Goal: Task Accomplishment & Management: Manage account settings

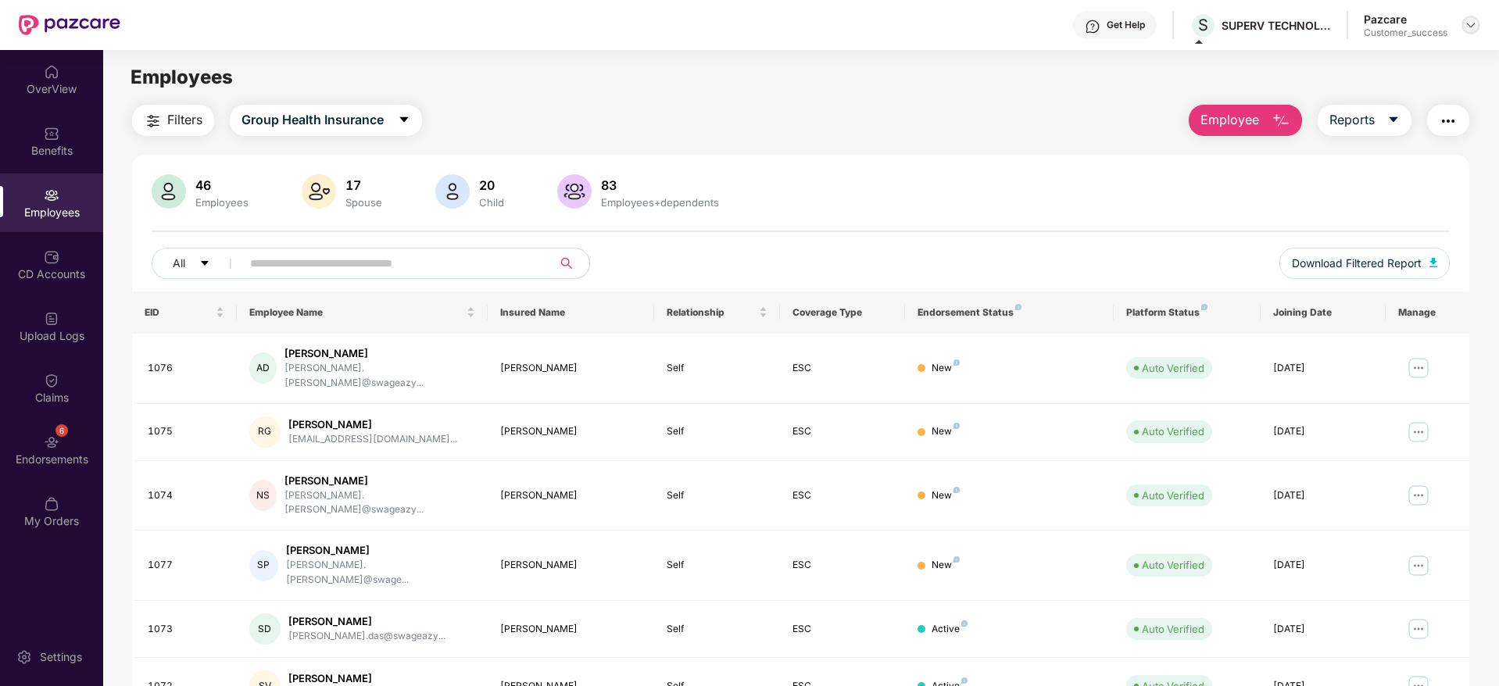
click at [1471, 21] on img at bounding box center [1470, 25] width 13 height 13
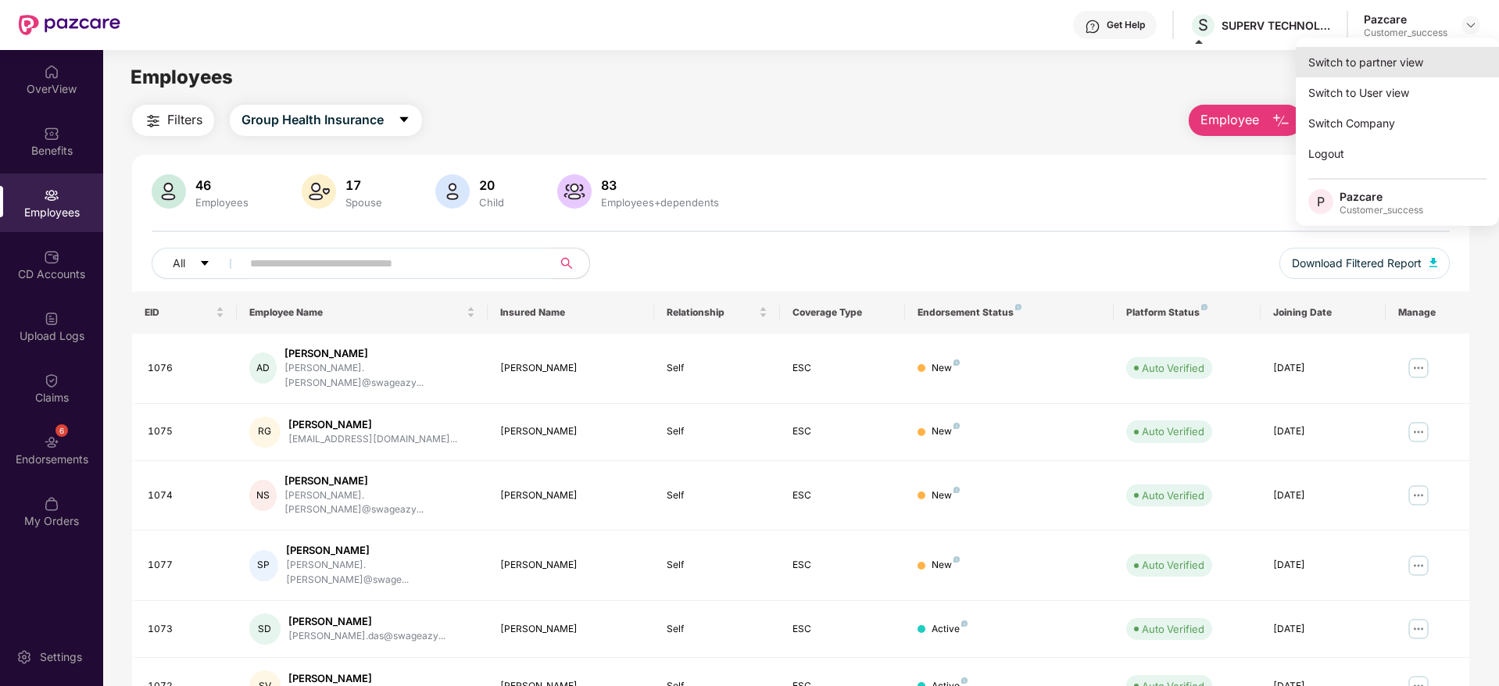
click at [1337, 66] on div "Switch to partner view" at bounding box center [1396, 62] width 203 height 30
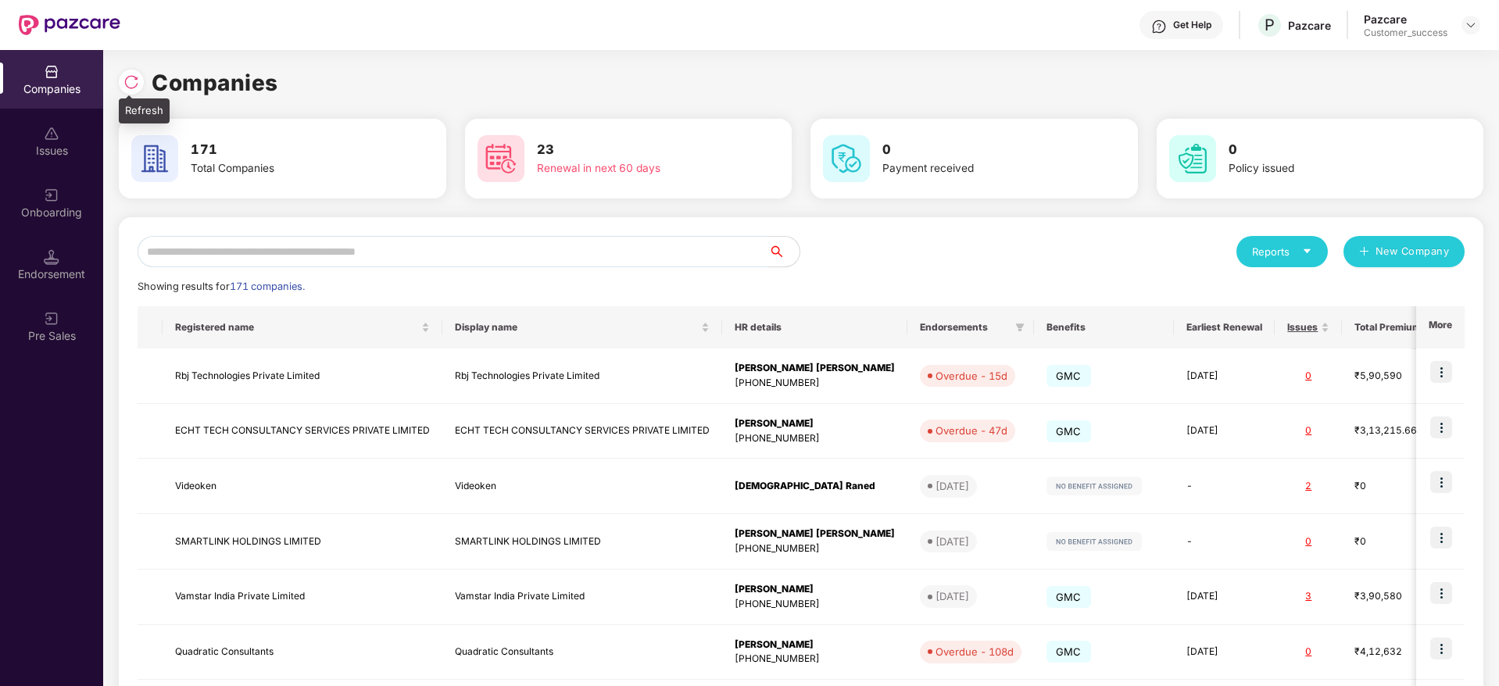
click at [130, 88] on img at bounding box center [131, 82] width 16 height 16
click at [1474, 27] on img at bounding box center [1470, 25] width 13 height 13
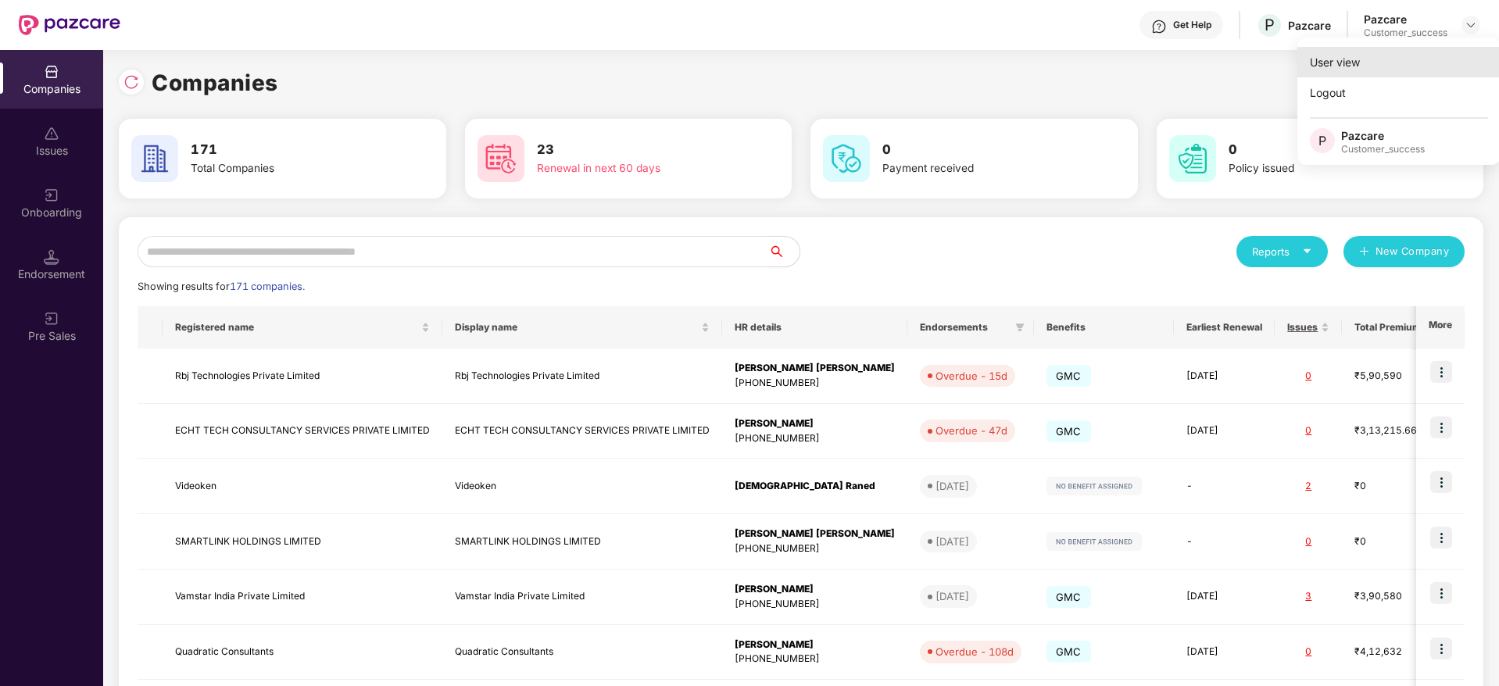
click at [1399, 62] on div "User view" at bounding box center [1398, 62] width 203 height 30
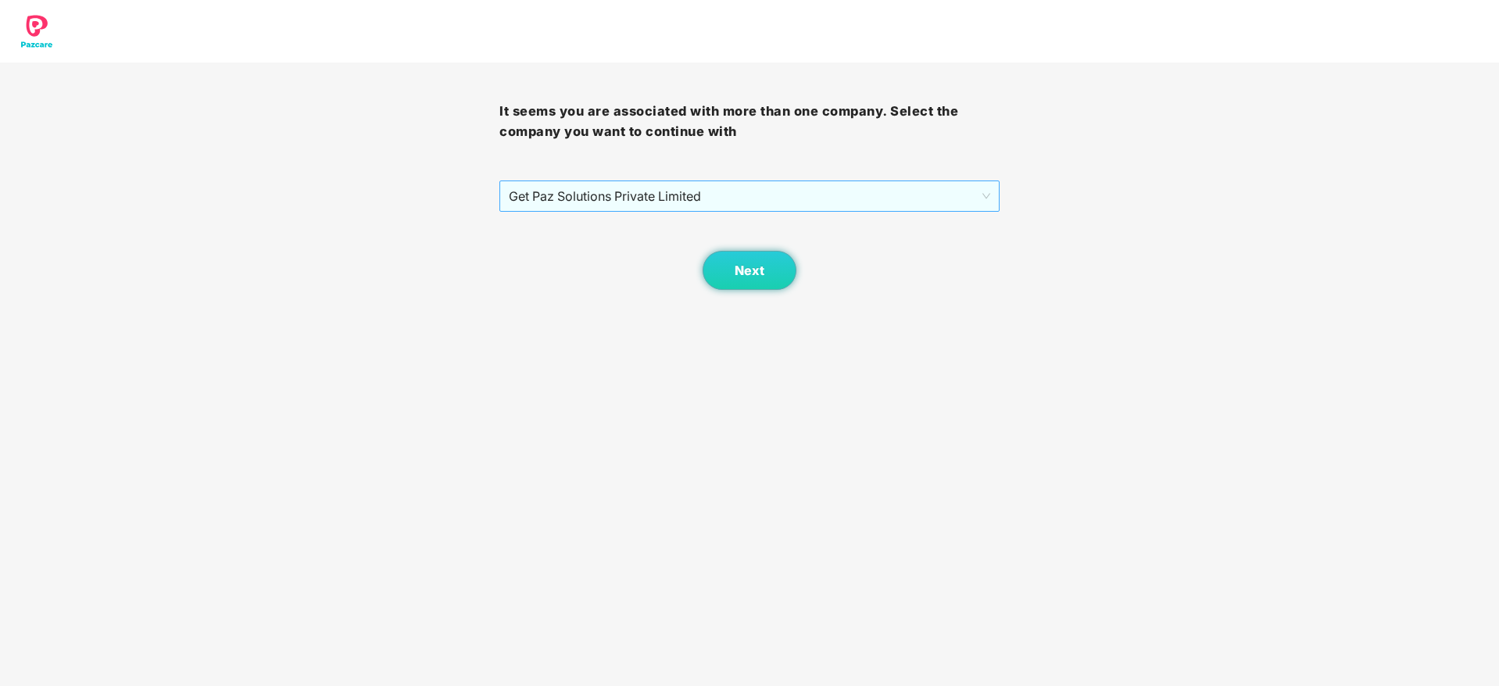
click at [884, 206] on span "Get Paz Solutions Private Limited" at bounding box center [749, 196] width 481 height 30
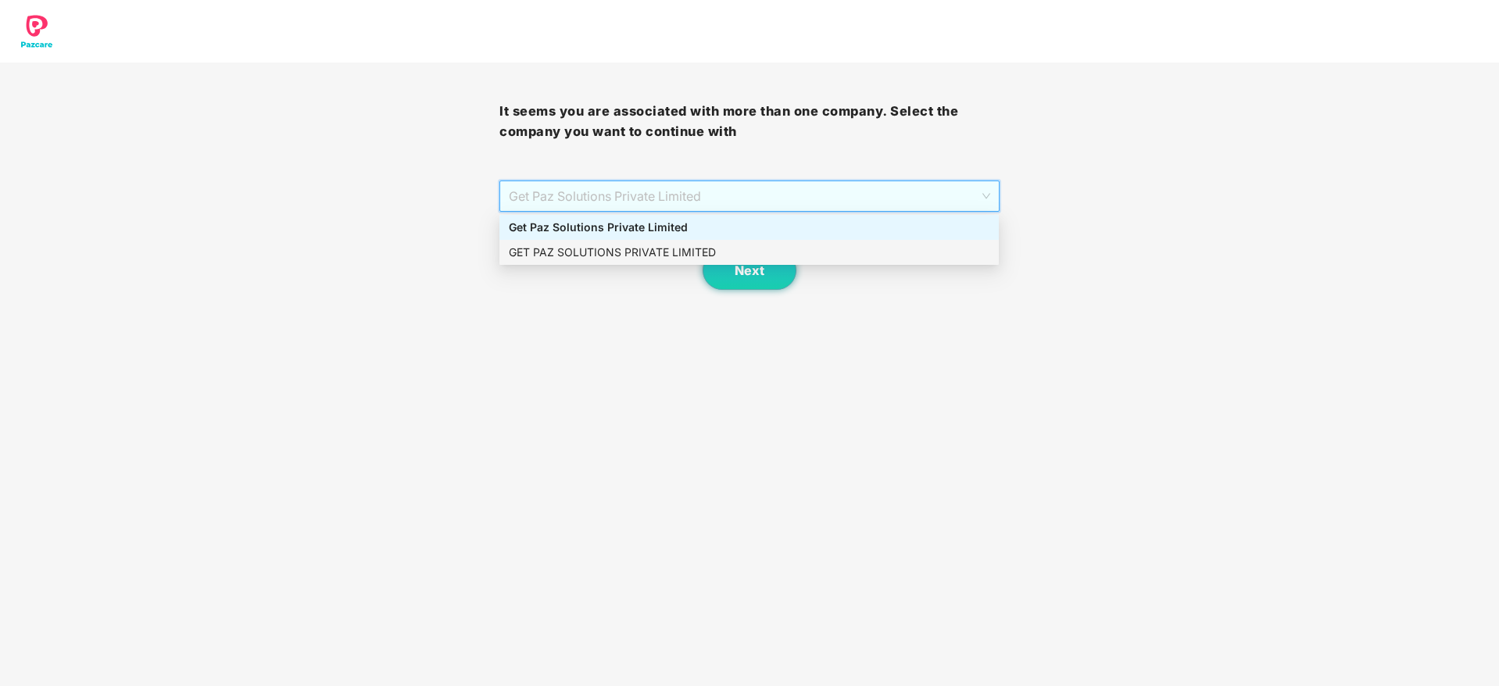
click at [762, 264] on div "GET PAZ SOLUTIONS PRIVATE LIMITED" at bounding box center [748, 252] width 499 height 25
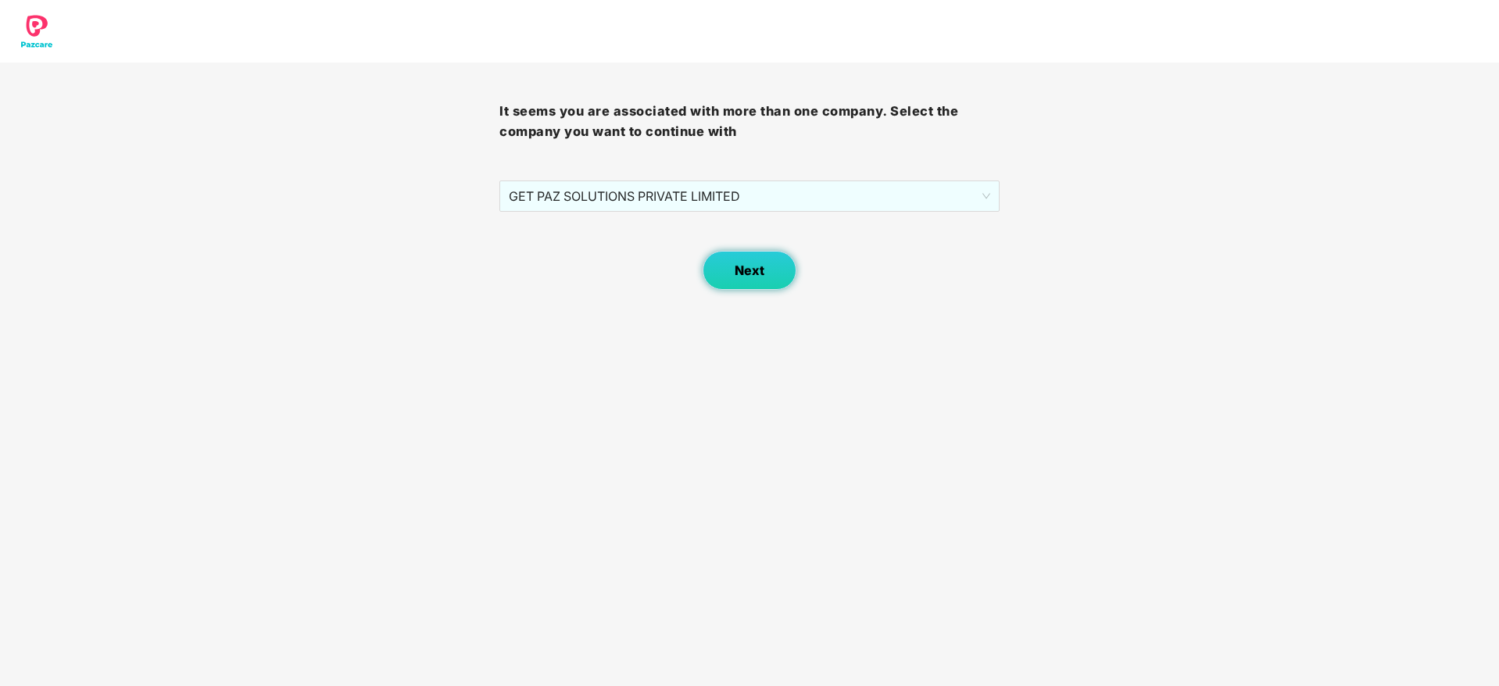
click at [756, 263] on span "Next" at bounding box center [749, 270] width 30 height 15
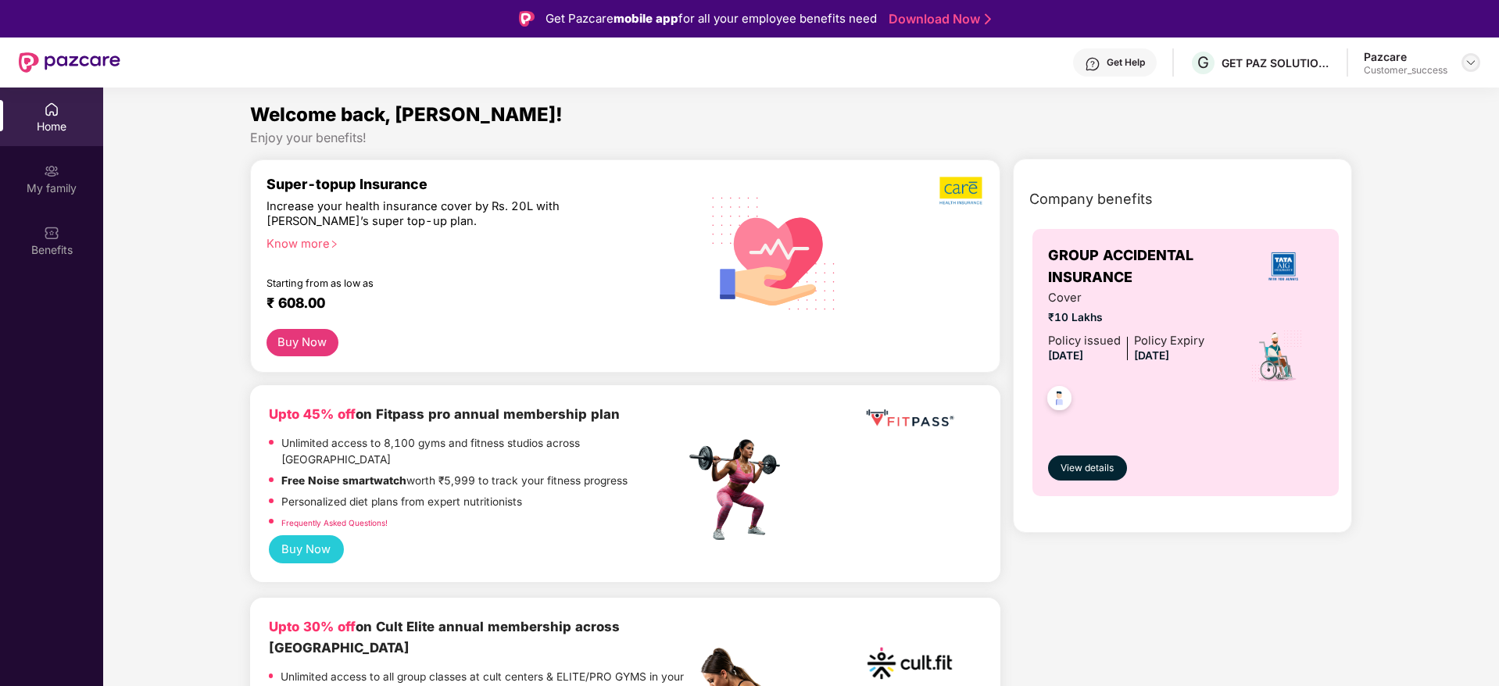
click at [1467, 59] on img at bounding box center [1470, 62] width 13 height 13
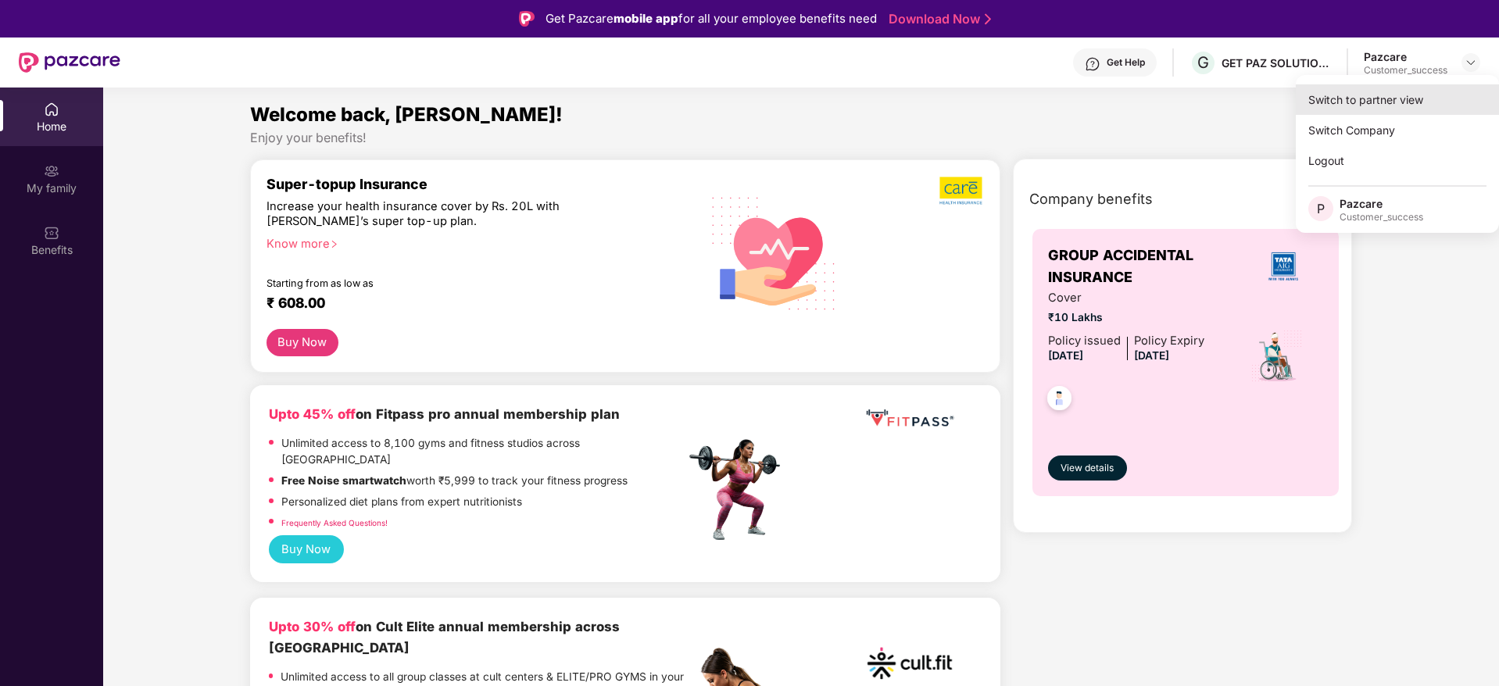
click at [1389, 99] on div "Switch to partner view" at bounding box center [1396, 99] width 203 height 30
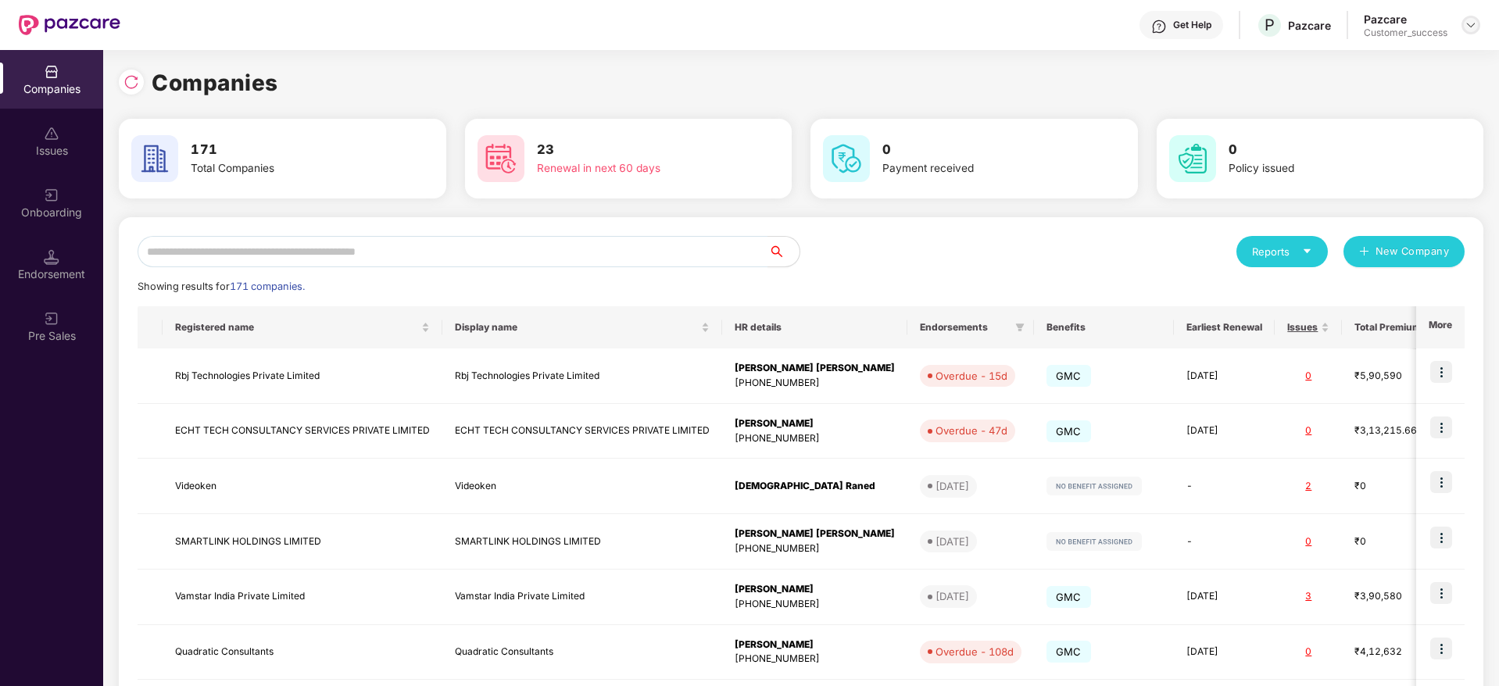
click at [1462, 22] on div at bounding box center [1470, 25] width 19 height 19
click at [1396, 53] on div "User view" at bounding box center [1398, 62] width 203 height 30
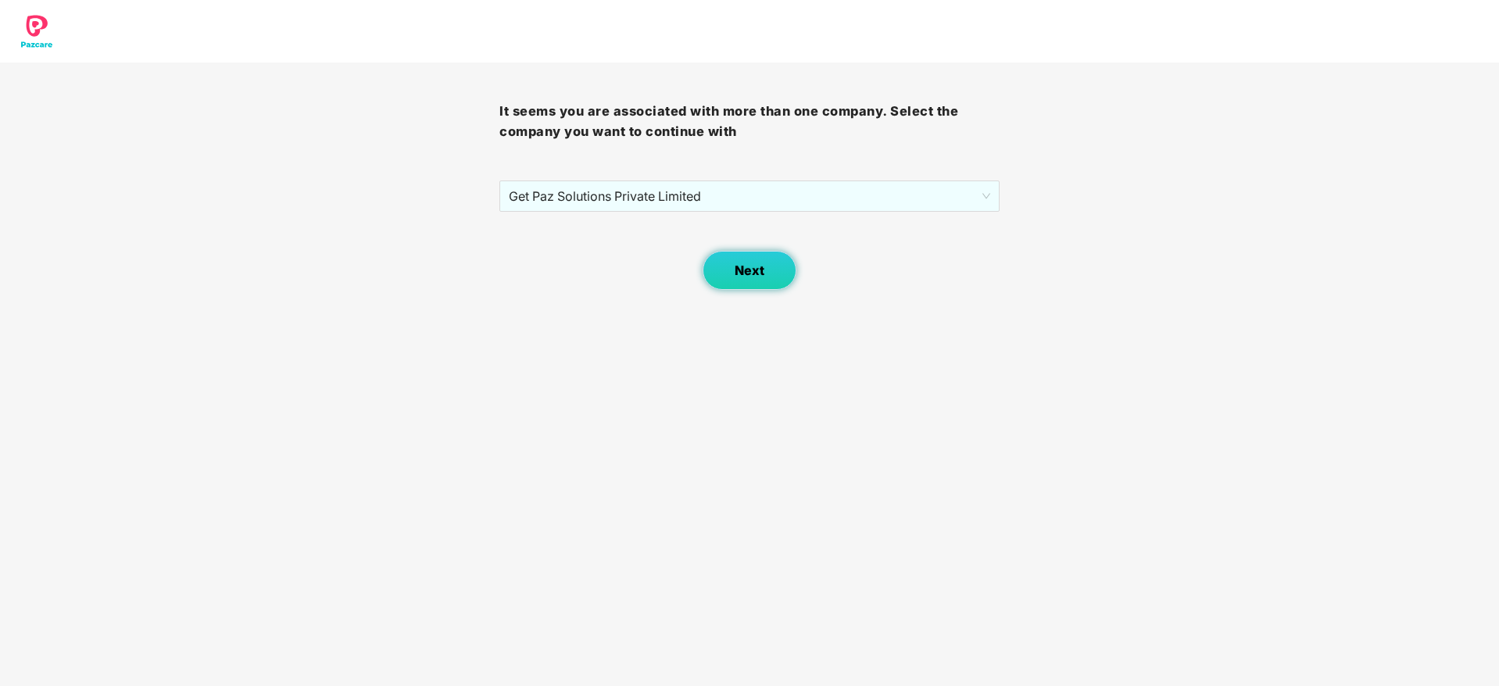
click at [762, 266] on span "Next" at bounding box center [749, 270] width 30 height 15
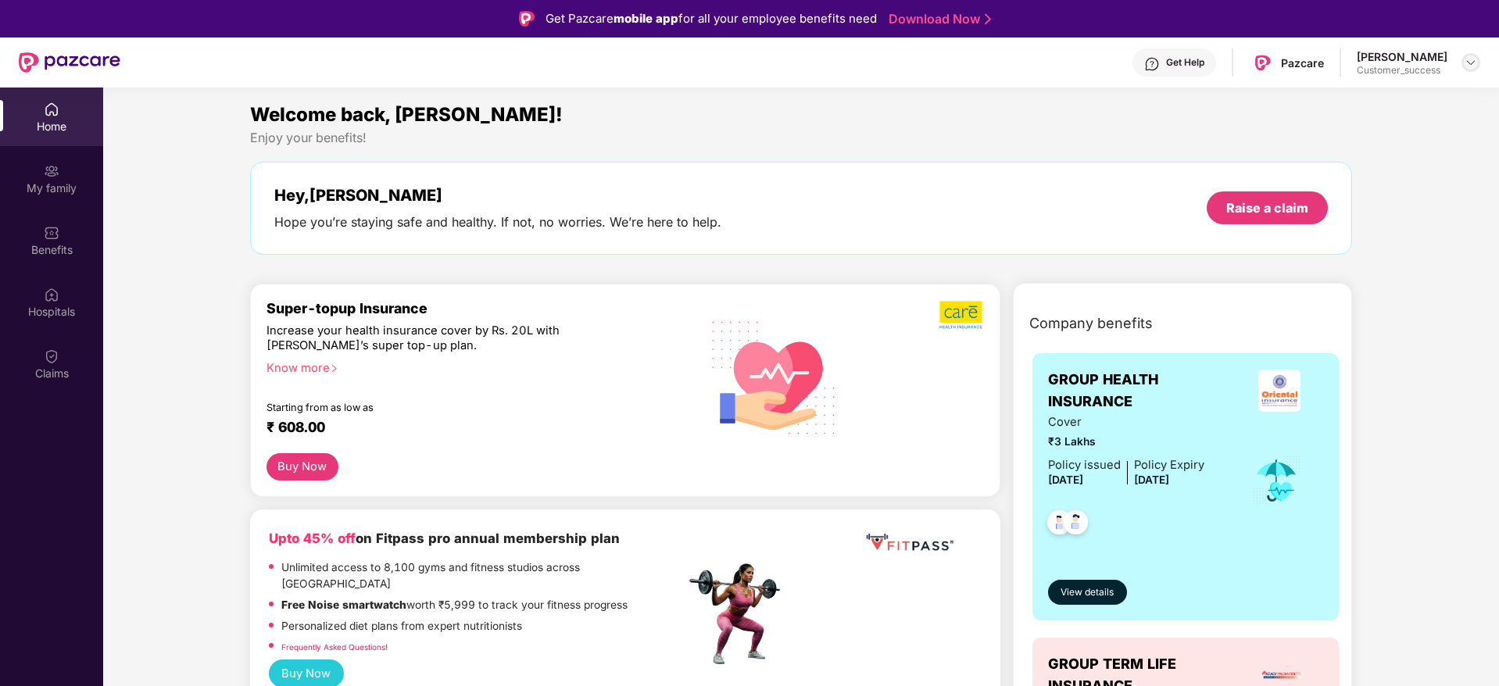
click at [1472, 61] on img at bounding box center [1470, 62] width 13 height 13
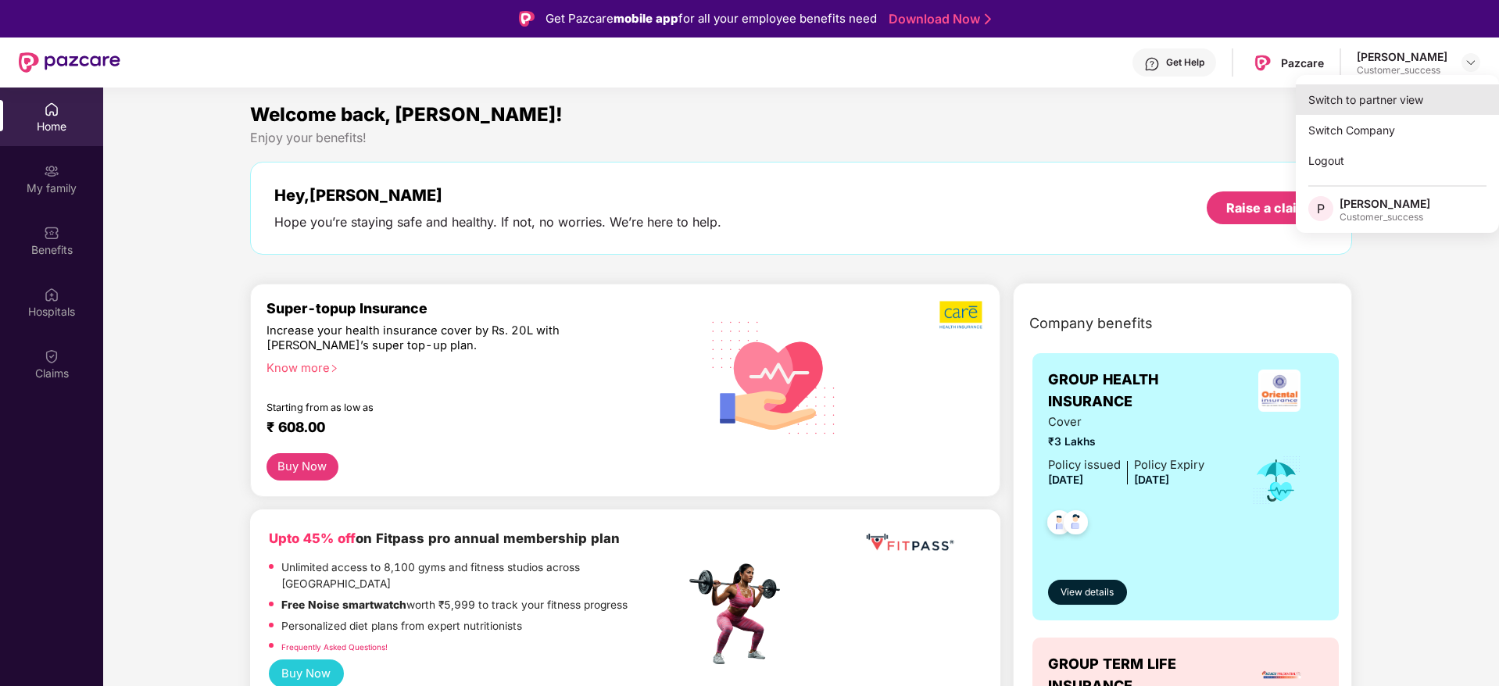
click at [1408, 95] on div "Switch to partner view" at bounding box center [1396, 99] width 203 height 30
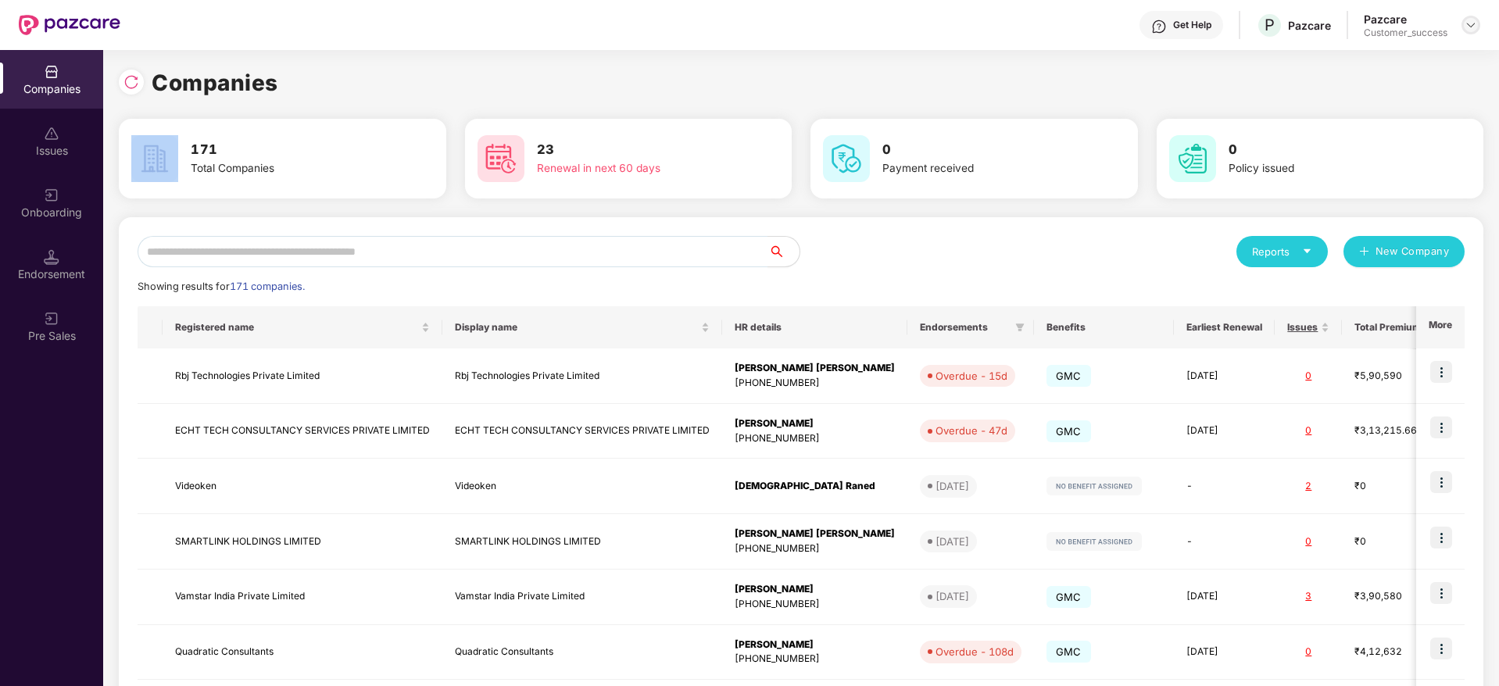
click at [1470, 28] on img at bounding box center [1470, 25] width 13 height 13
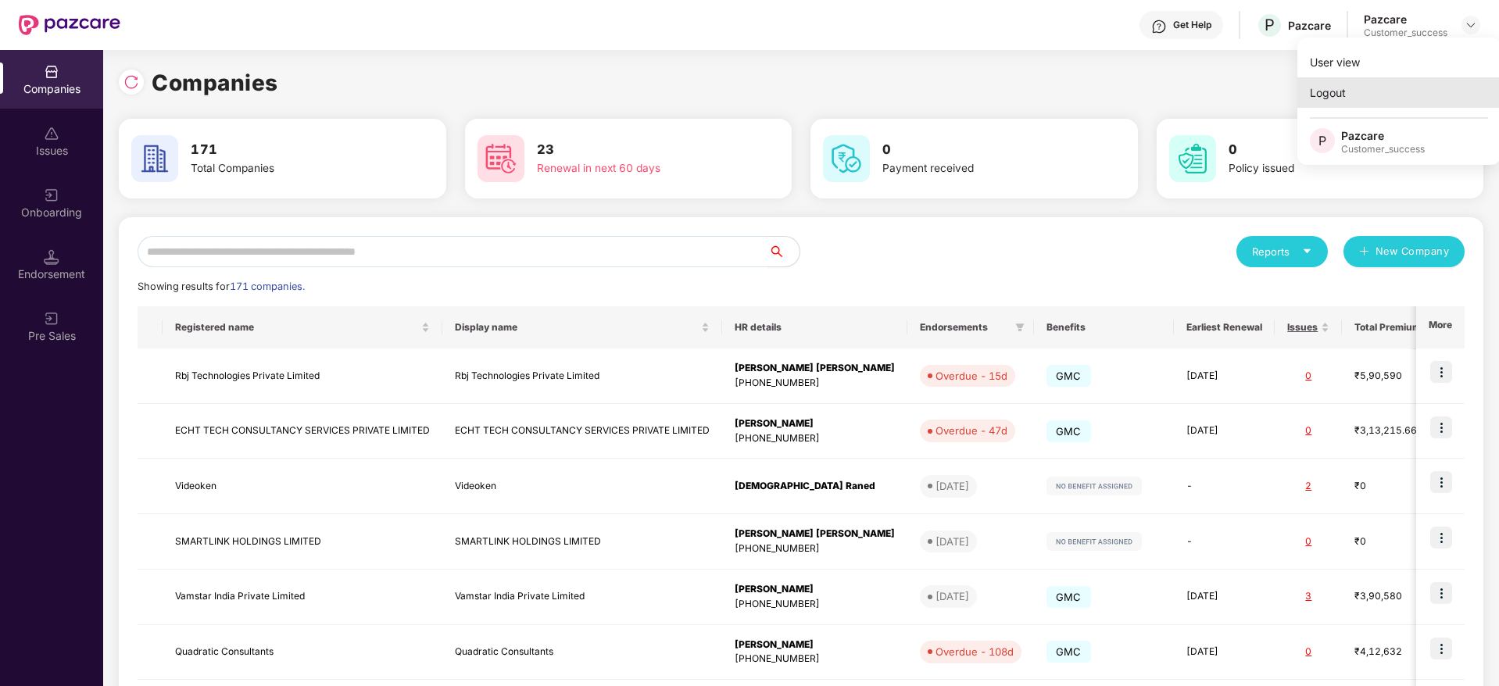
click at [1363, 89] on div "Logout" at bounding box center [1398, 92] width 203 height 30
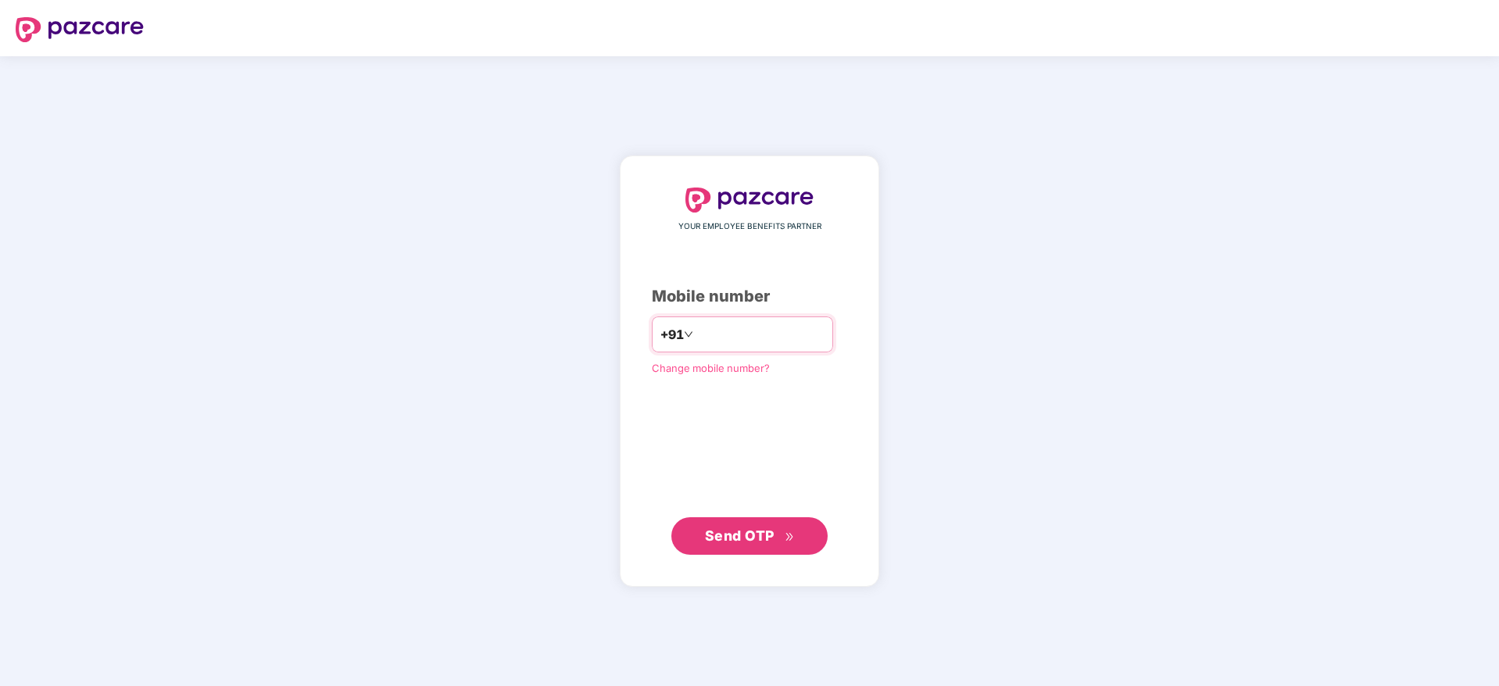
click at [752, 327] on input "number" at bounding box center [760, 334] width 128 height 25
type input "**********"
click at [743, 554] on div "**********" at bounding box center [749, 370] width 259 height 431
click at [752, 541] on span "Send OTP" at bounding box center [740, 535] width 70 height 16
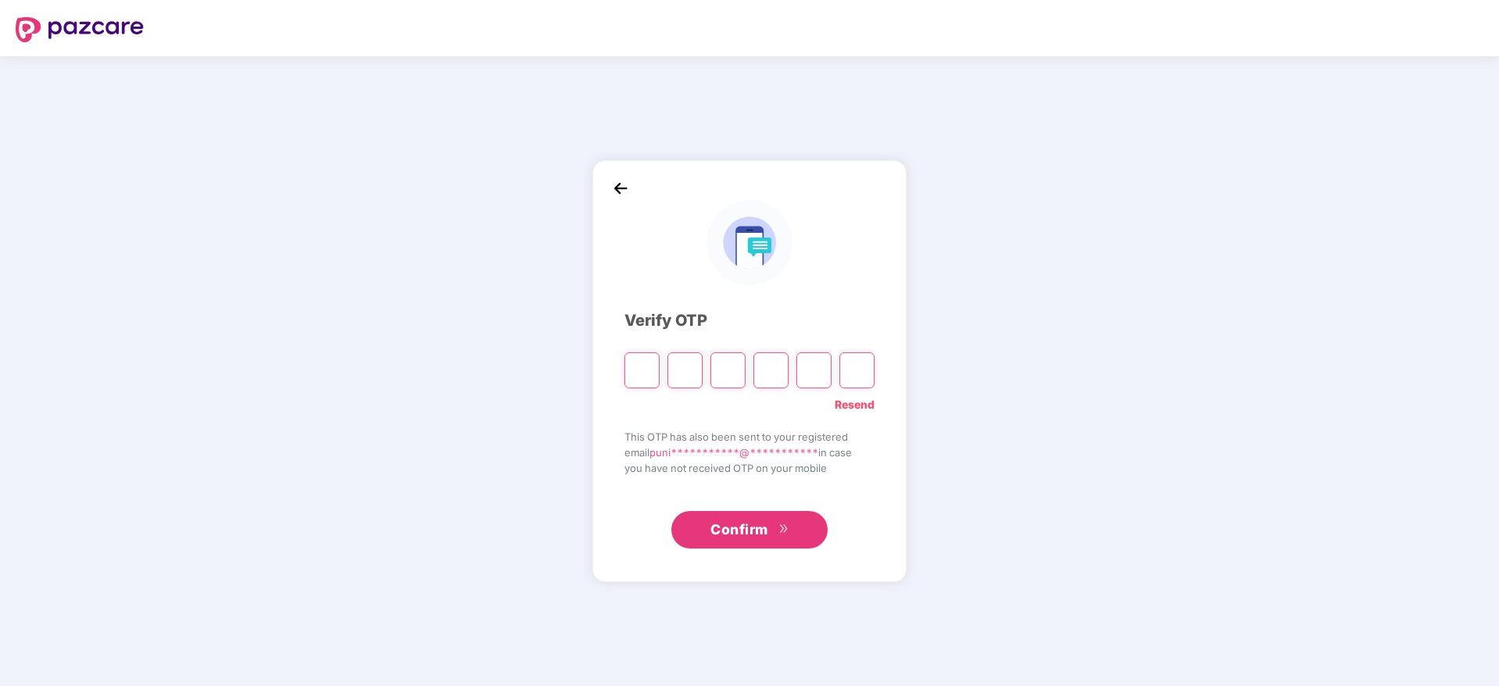
type input "*"
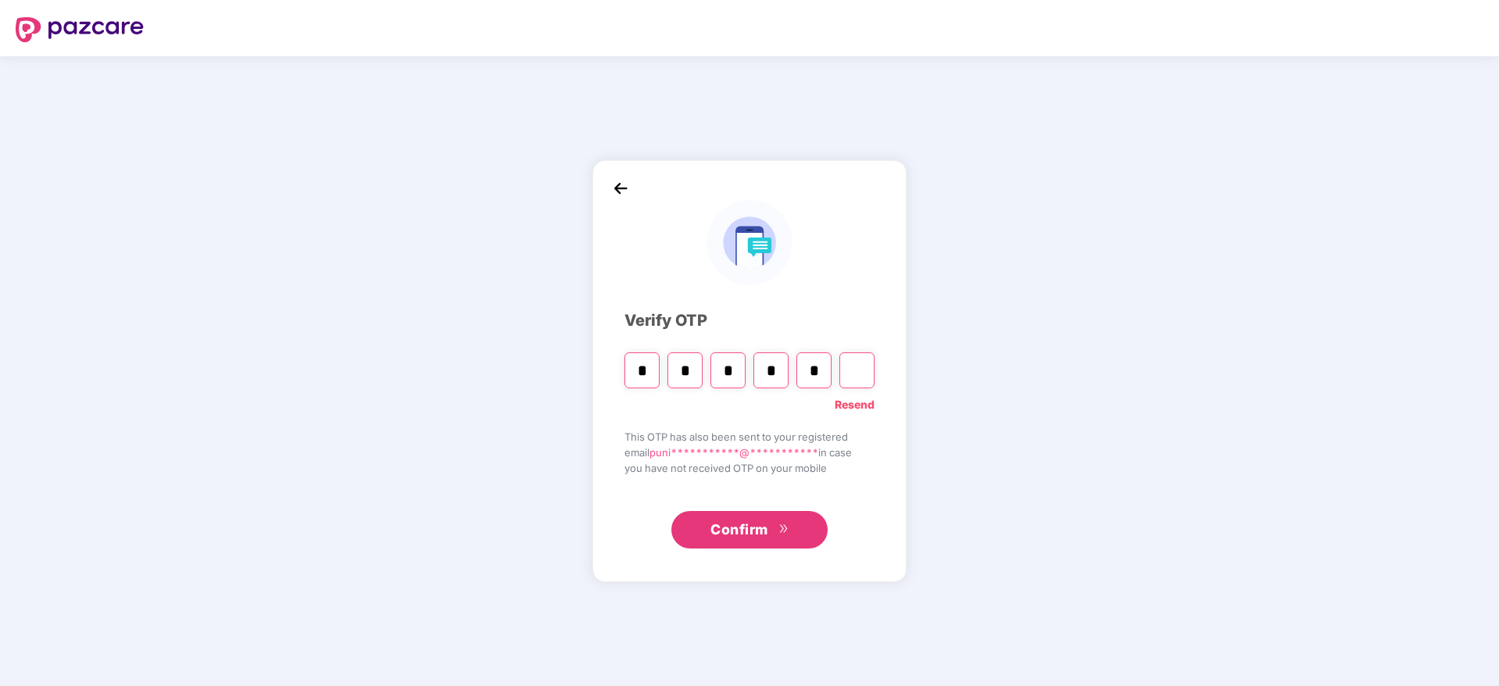
type input "*"
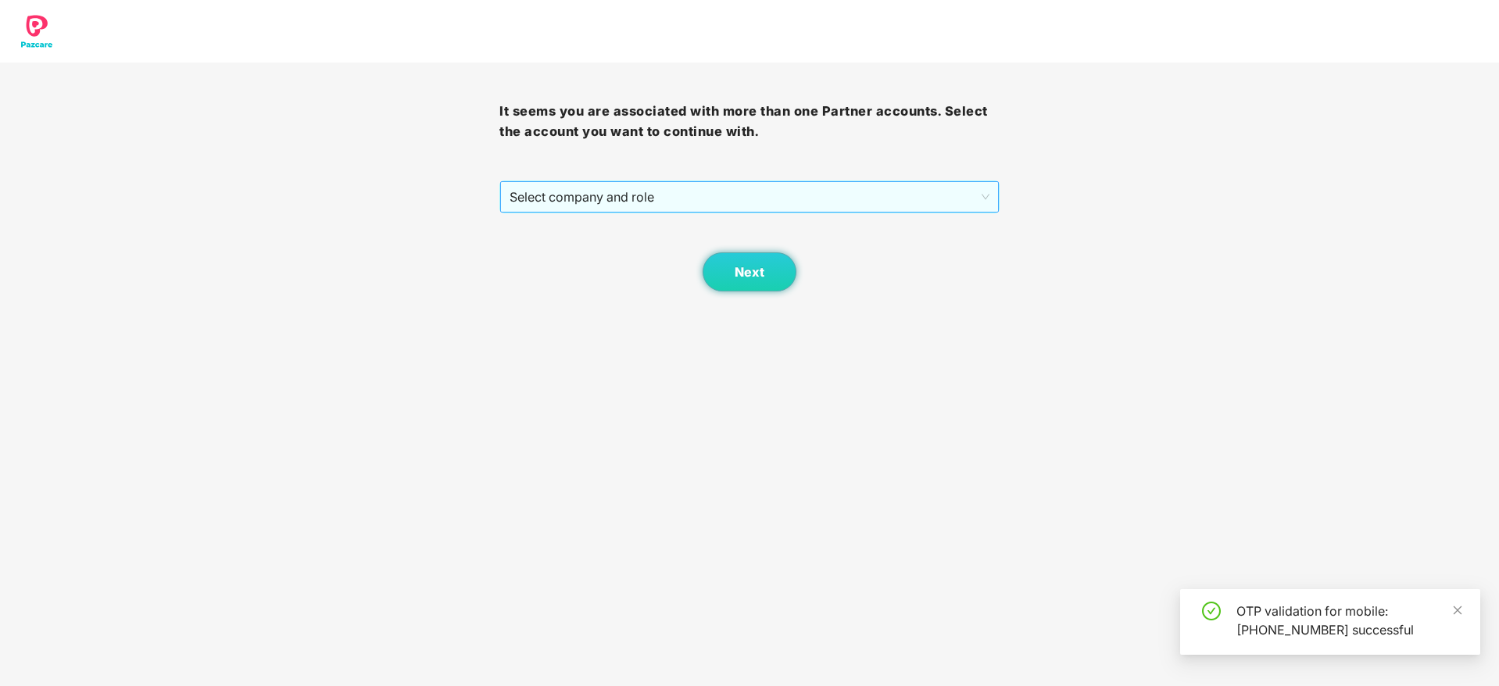
click at [847, 191] on span "Select company and role" at bounding box center [748, 197] width 479 height 30
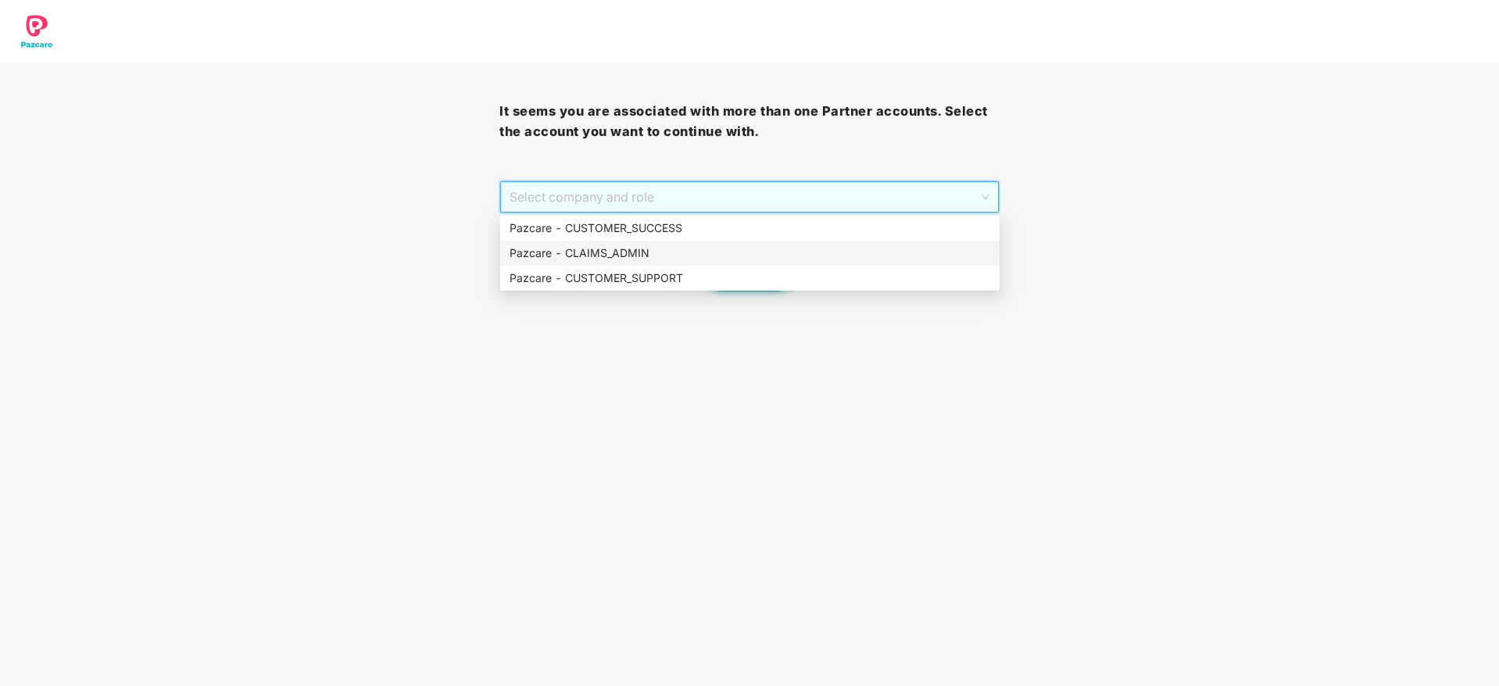
click at [795, 259] on div "Pazcare - CLAIMS_ADMIN" at bounding box center [749, 253] width 481 height 17
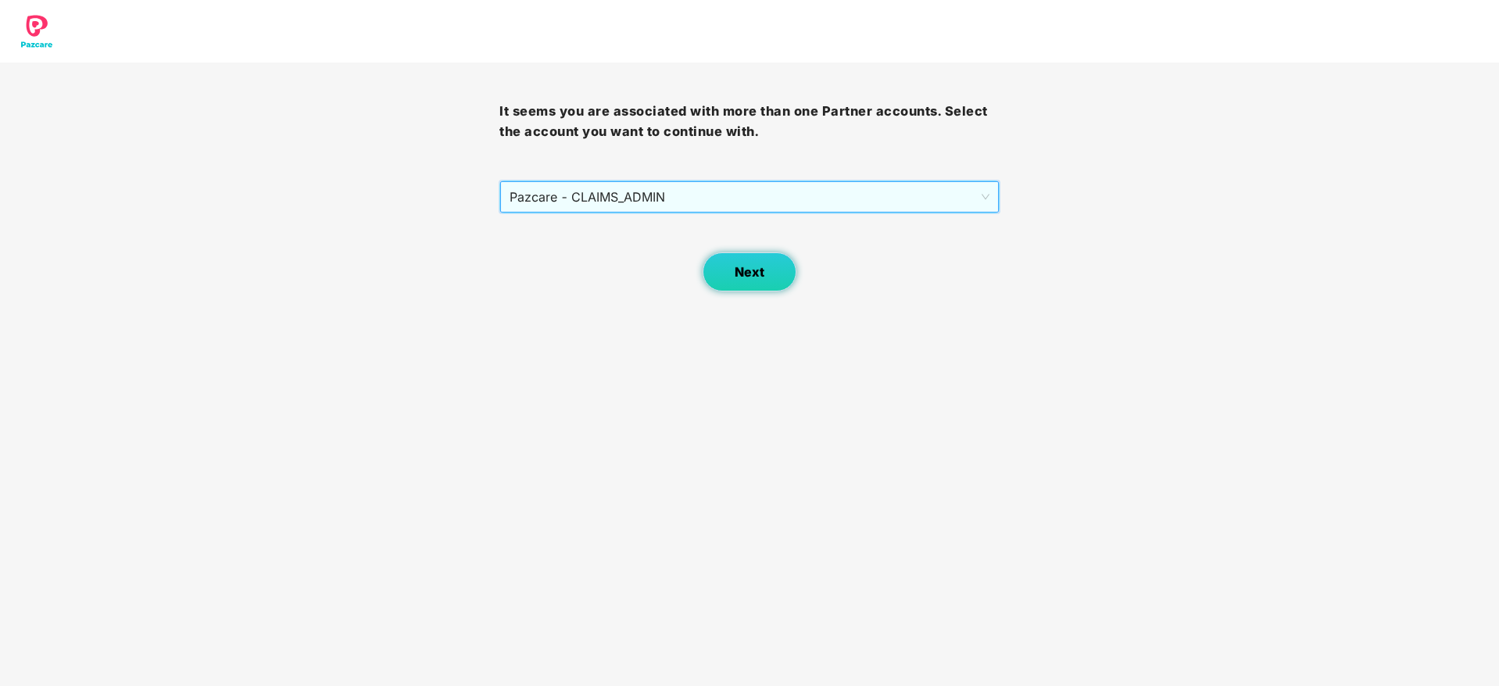
click at [757, 269] on span "Next" at bounding box center [749, 272] width 30 height 15
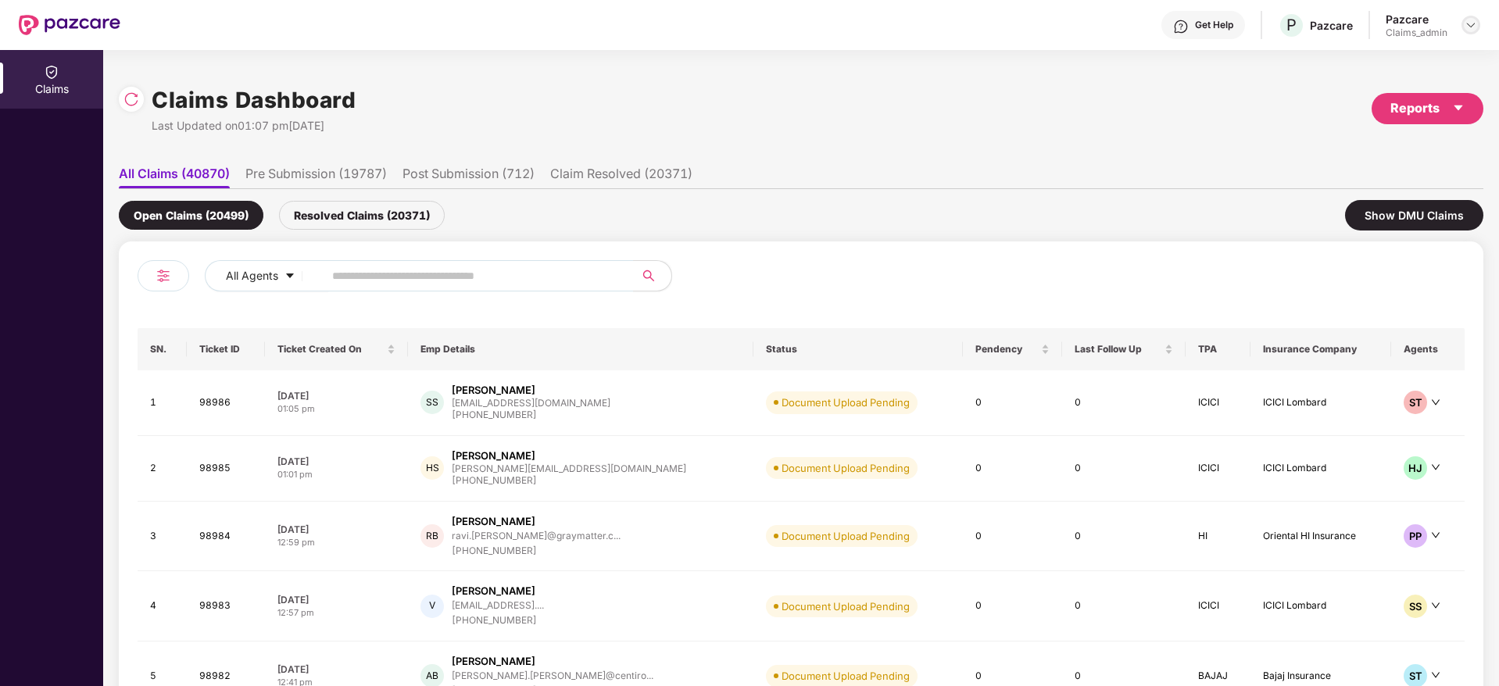
click at [1461, 26] on div at bounding box center [1470, 25] width 19 height 19
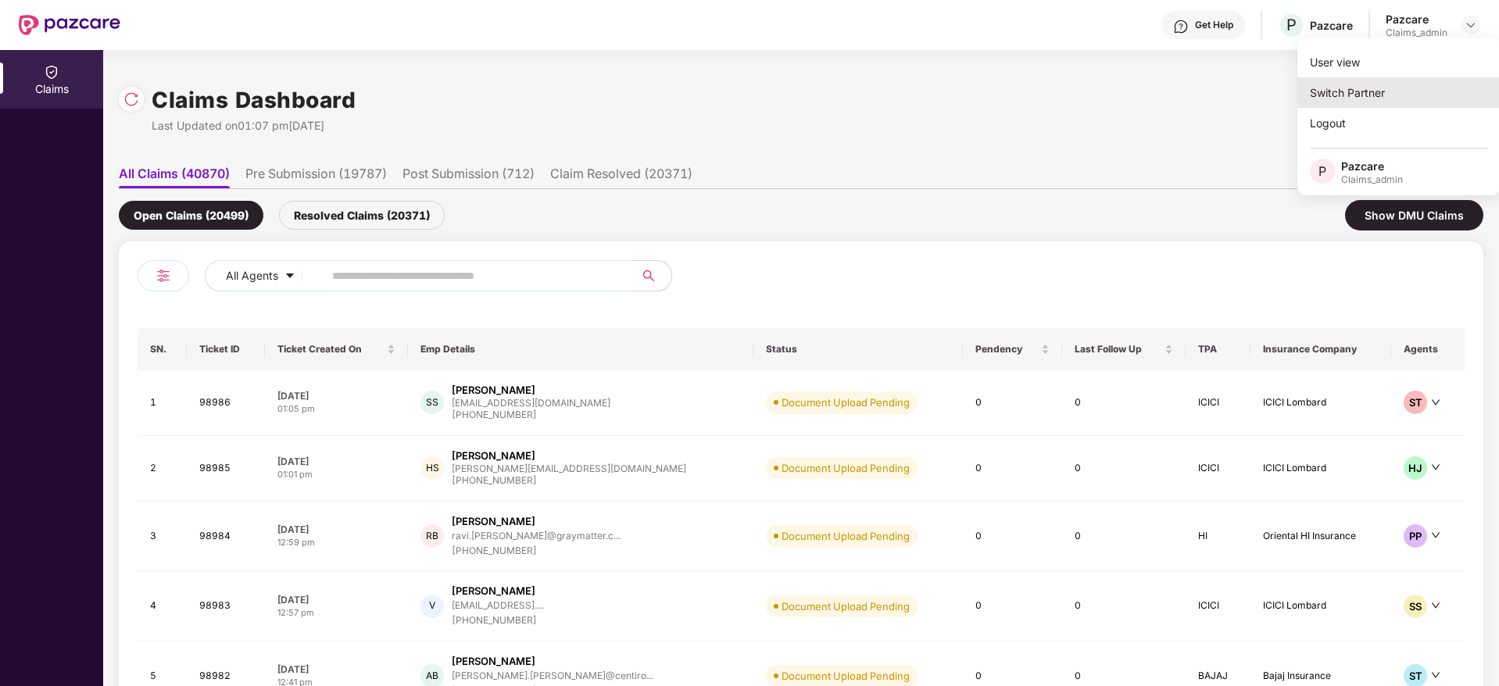
click at [1370, 91] on div "Switch Partner" at bounding box center [1398, 92] width 203 height 30
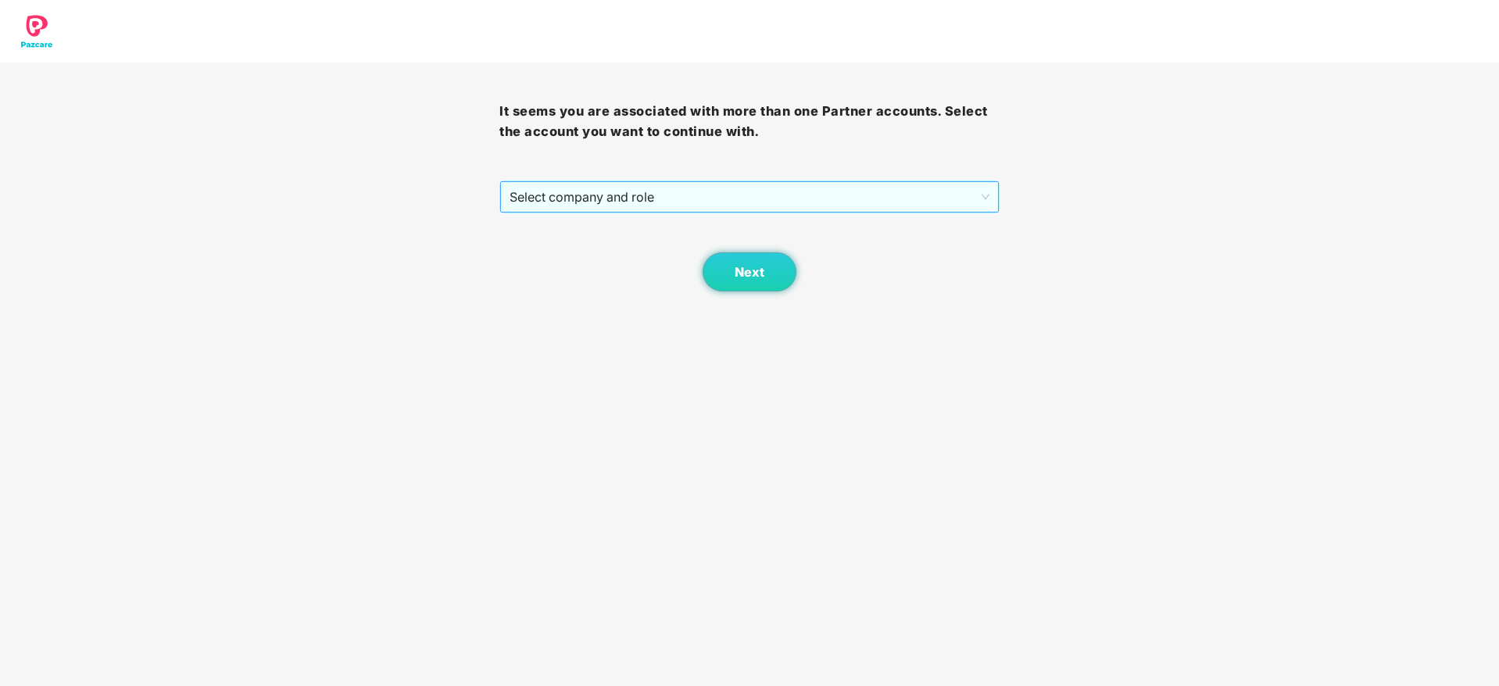
click at [813, 208] on span "Select company and role" at bounding box center [748, 197] width 479 height 30
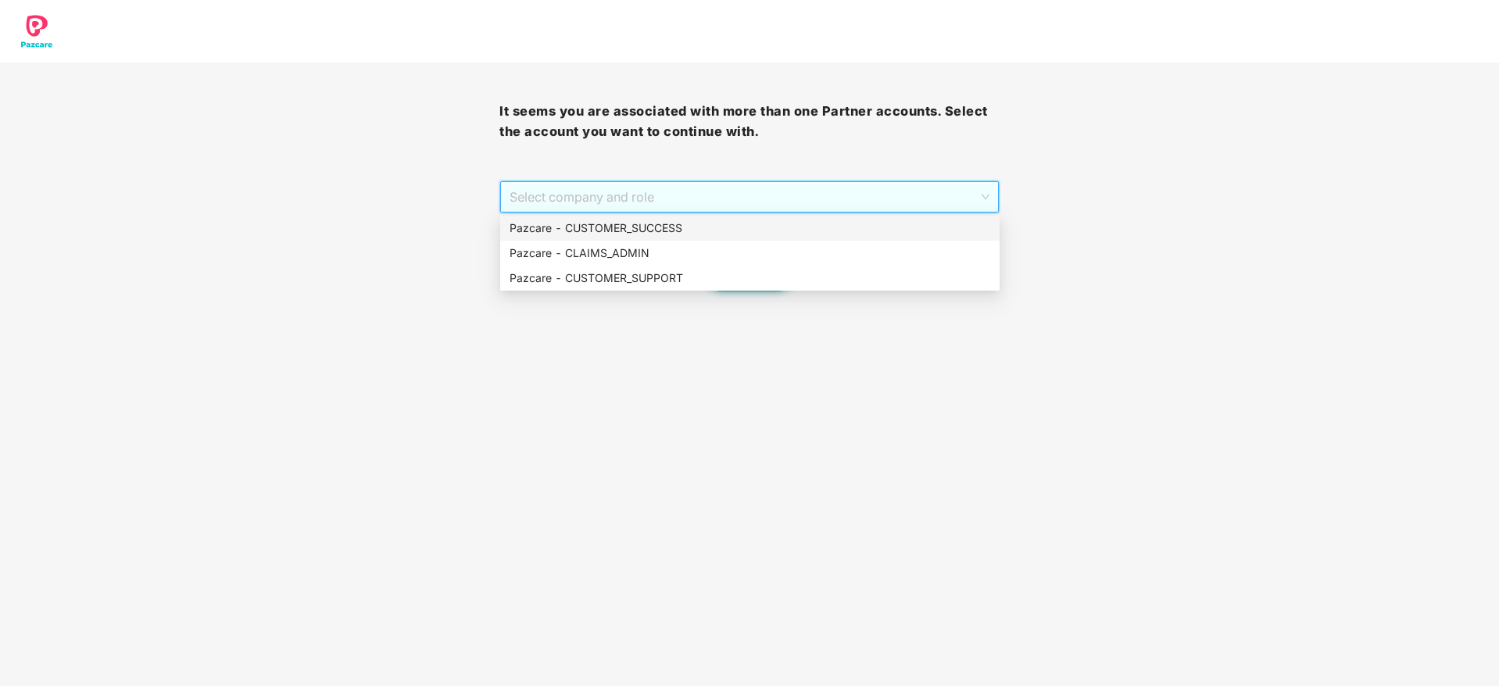
click at [737, 230] on div "Pazcare - CUSTOMER_SUCCESS" at bounding box center [749, 228] width 481 height 17
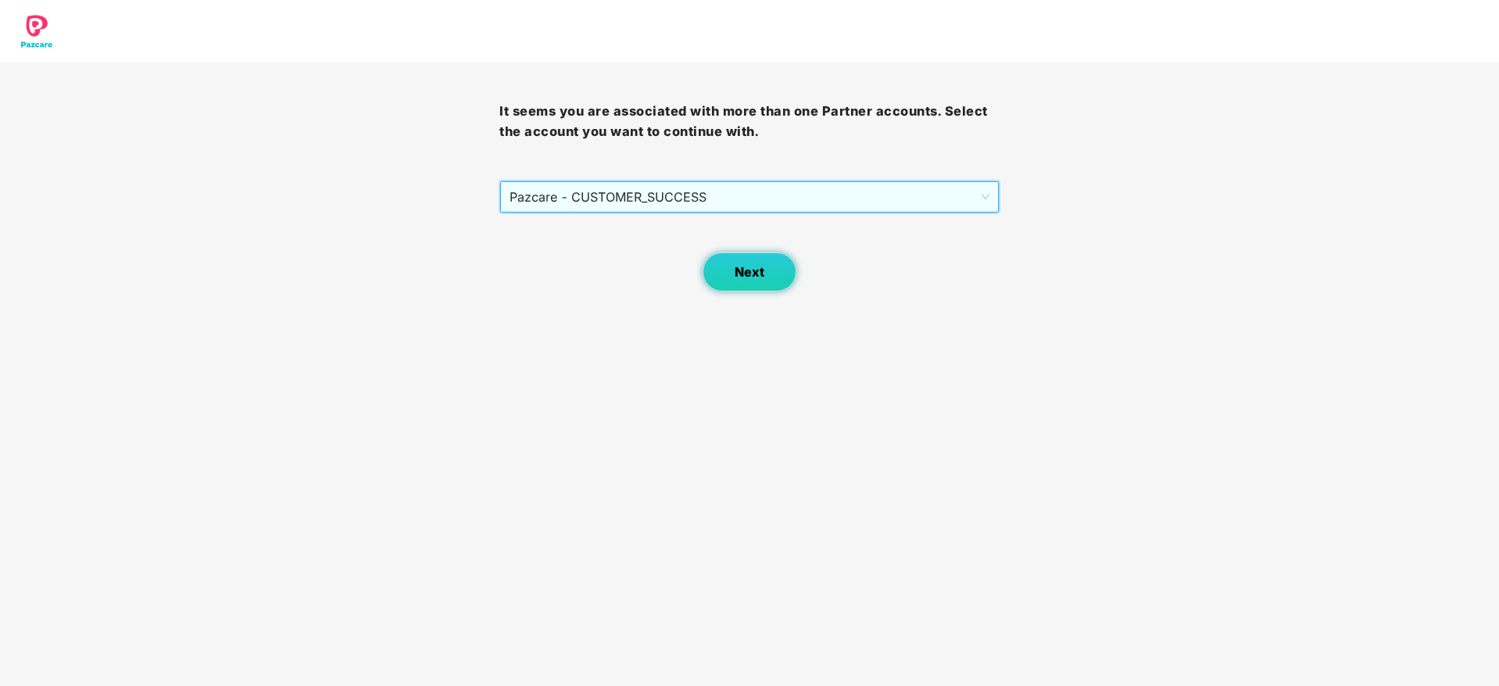
click at [722, 274] on button "Next" at bounding box center [749, 271] width 94 height 39
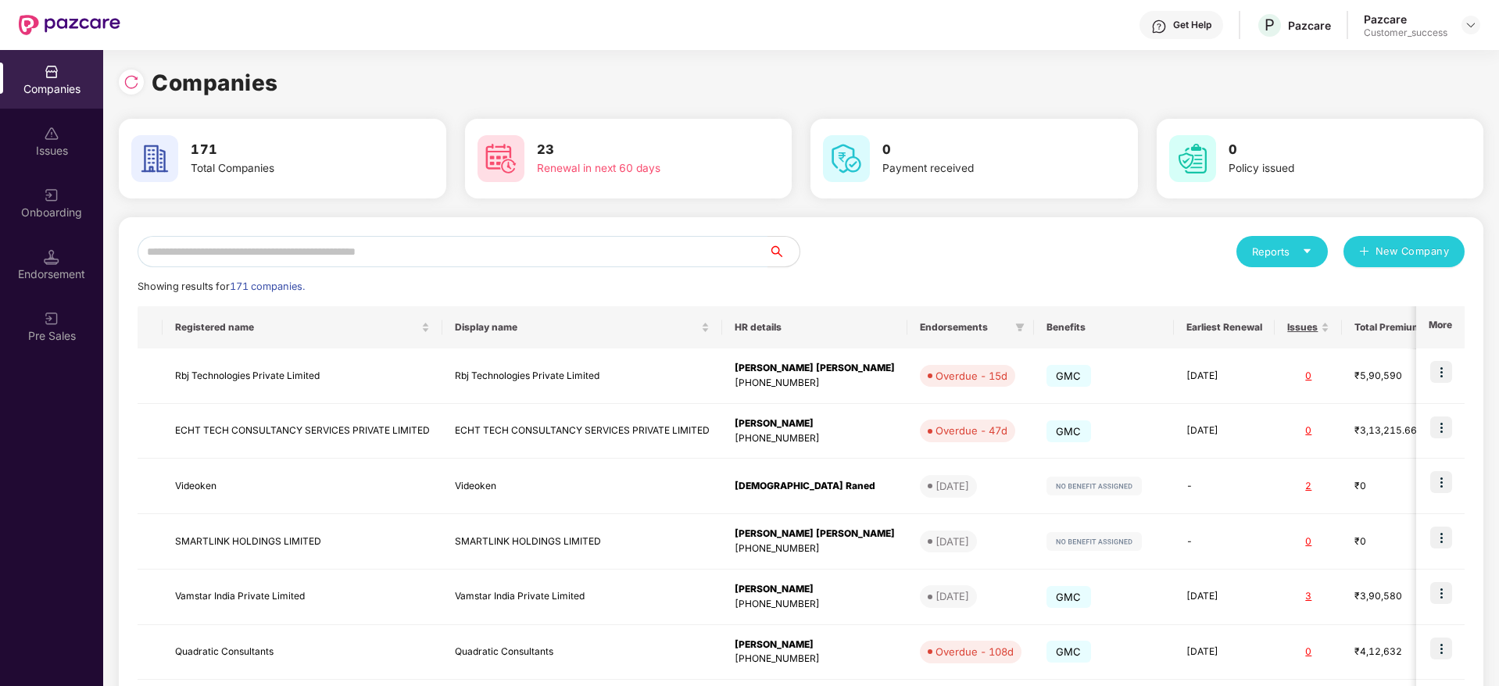
click at [557, 233] on div "Reports New Company Showing results for 171 companies. Registered name Display …" at bounding box center [801, 596] width 1364 height 759
click at [569, 252] on input "text" at bounding box center [453, 251] width 631 height 31
paste input "********"
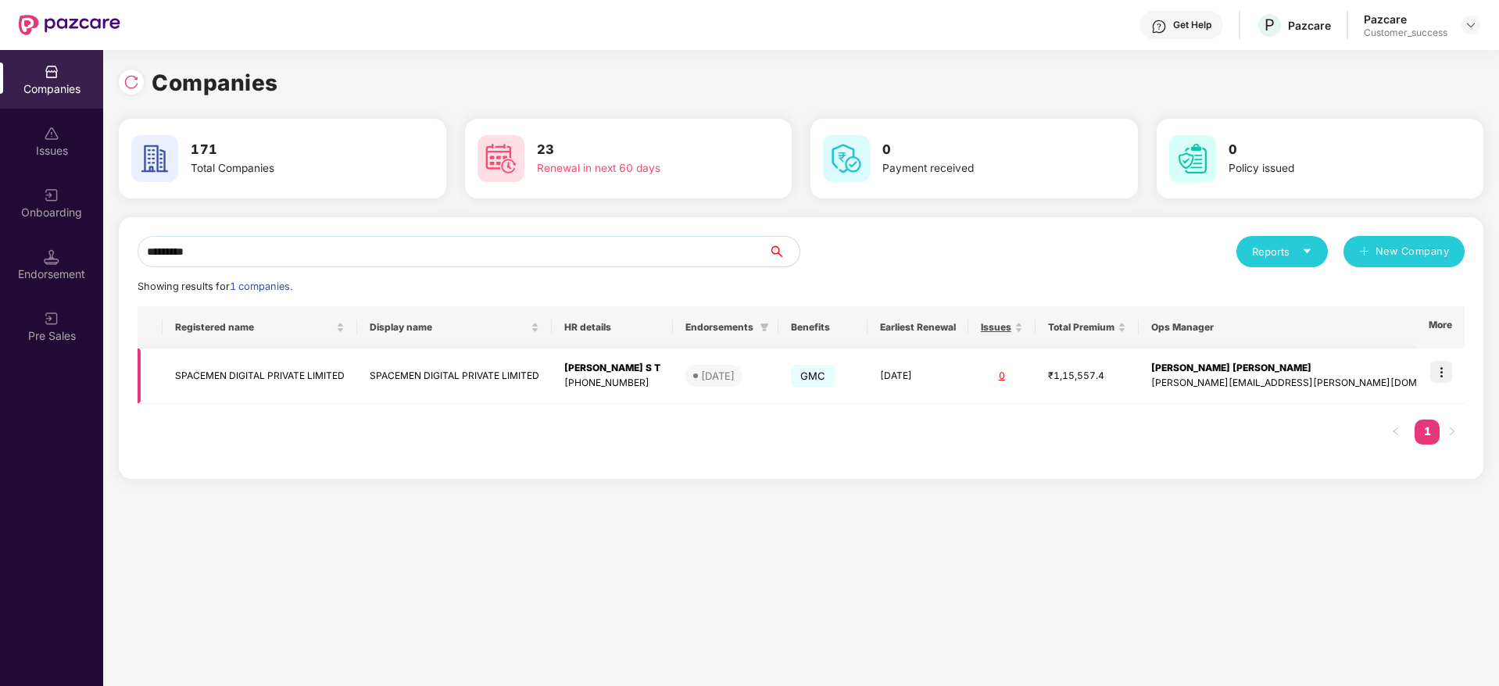
type input "********"
click at [1444, 378] on img at bounding box center [1441, 372] width 22 height 22
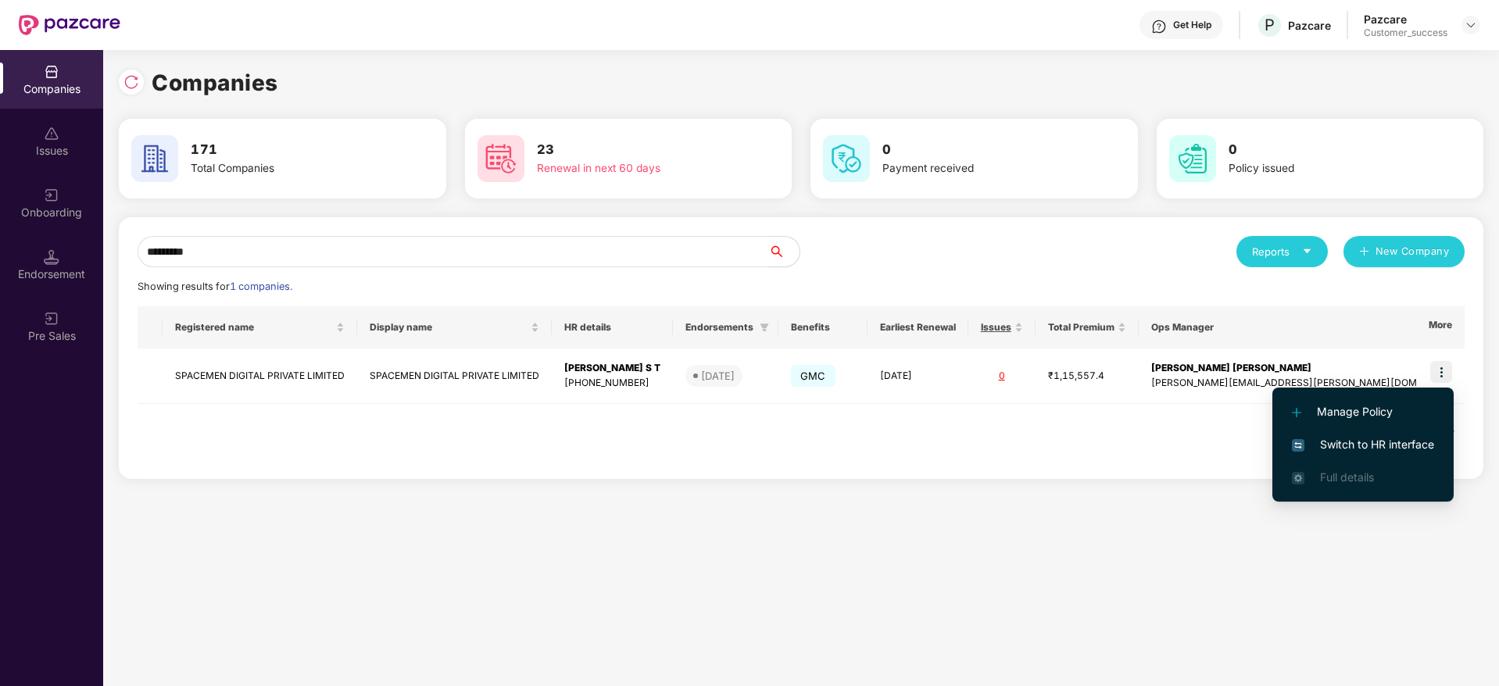
click at [1417, 445] on span "Switch to HR interface" at bounding box center [1363, 444] width 142 height 17
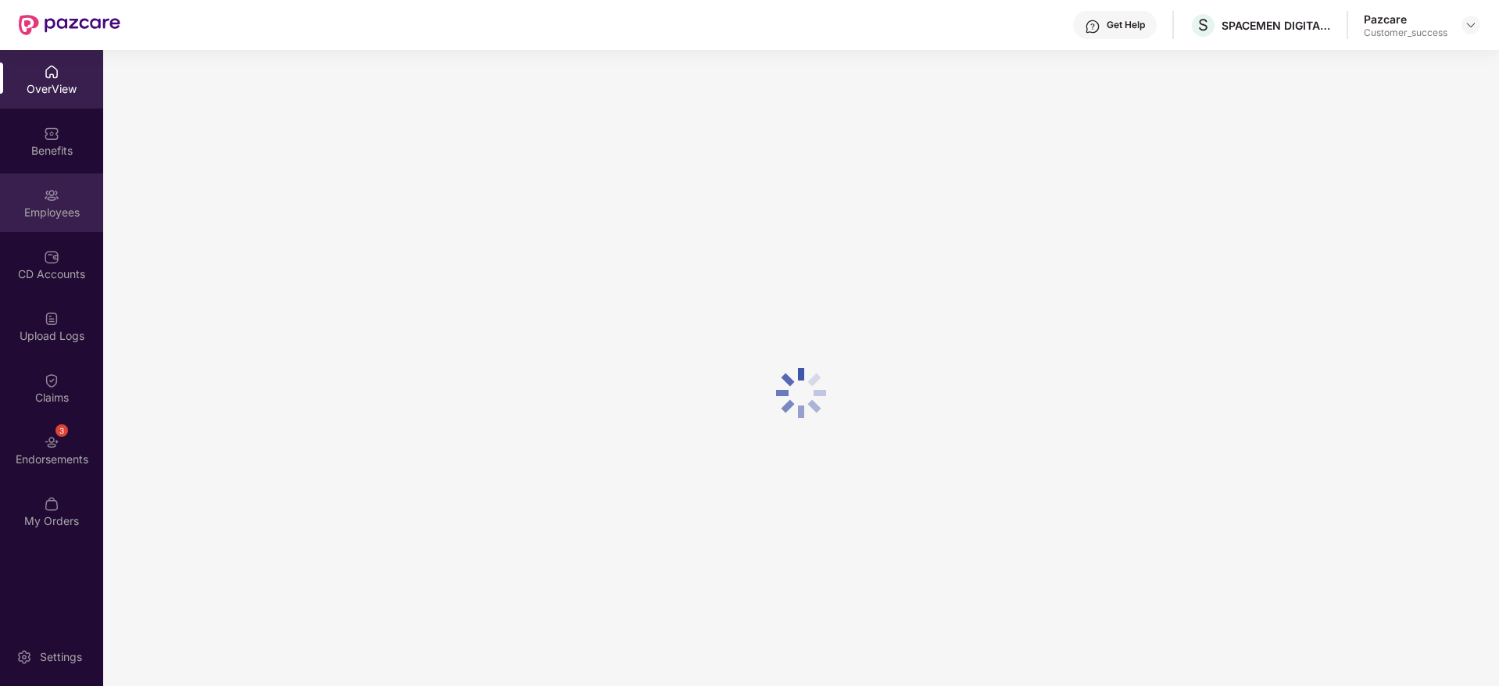
click at [52, 195] on img at bounding box center [52, 196] width 16 height 16
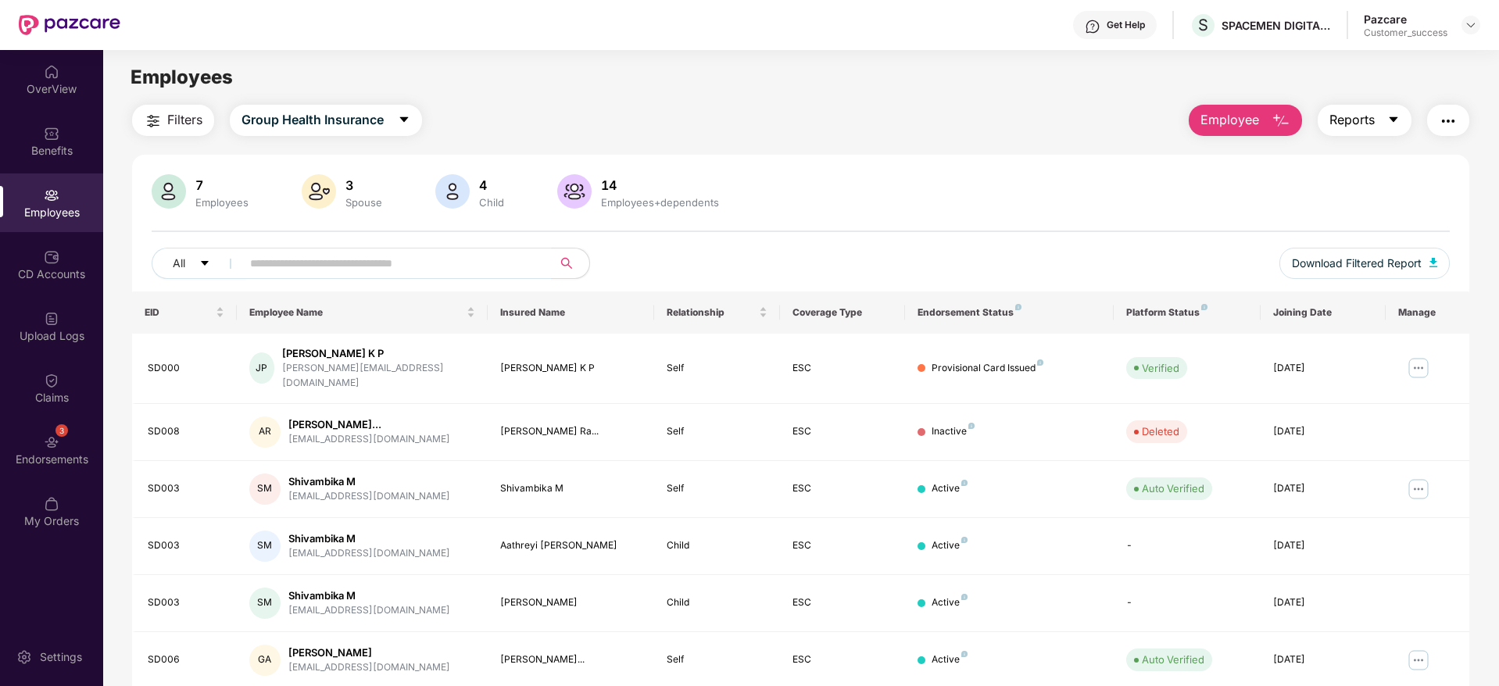
click at [1336, 126] on span "Reports" at bounding box center [1351, 120] width 45 height 20
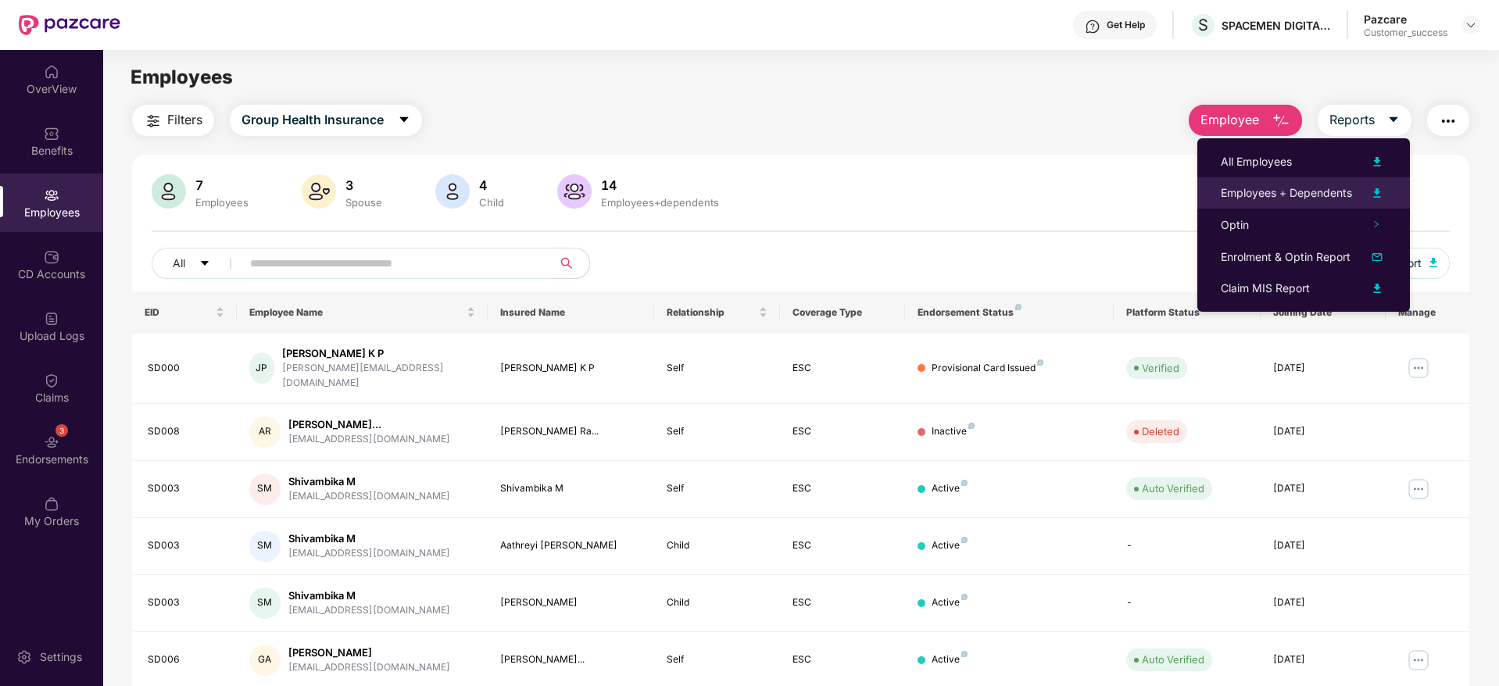
click at [1301, 184] on div "Employees + Dependents" at bounding box center [1285, 192] width 131 height 17
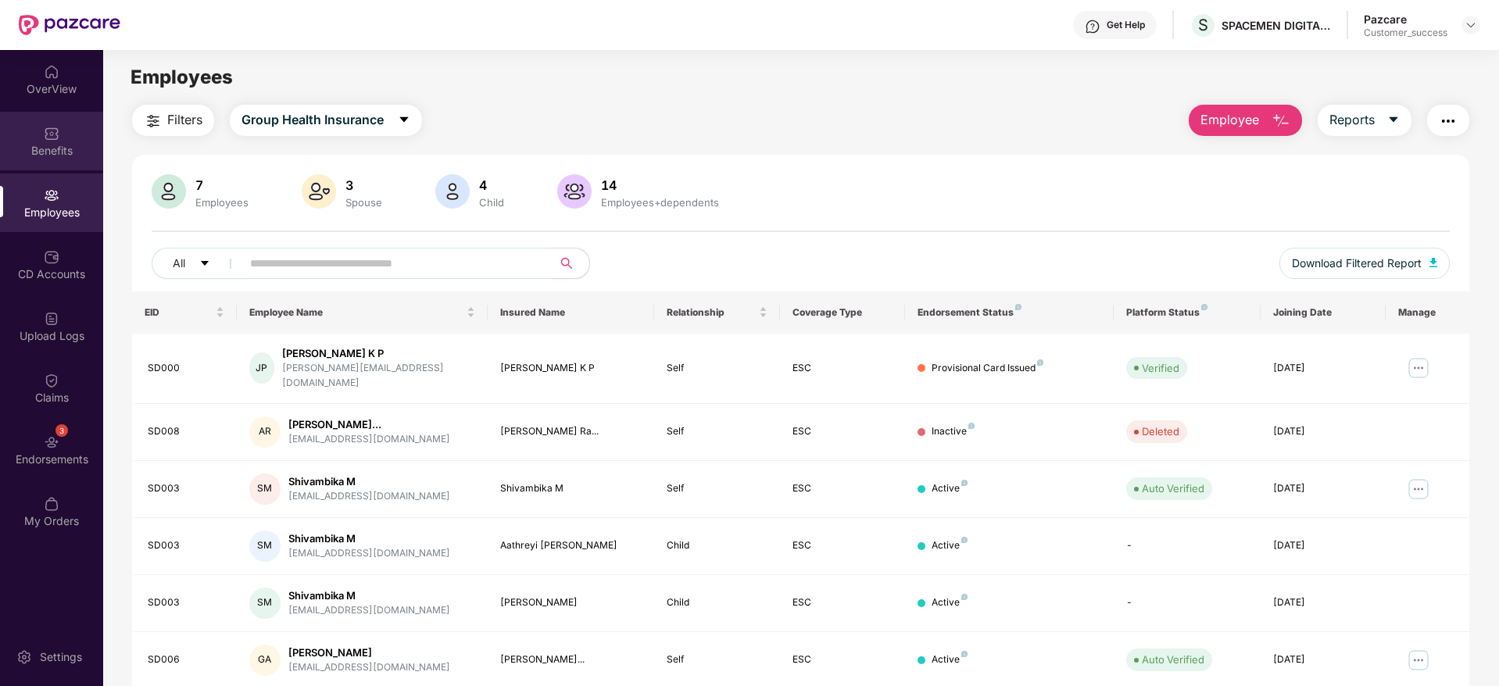
click at [51, 155] on div "Benefits" at bounding box center [51, 151] width 103 height 16
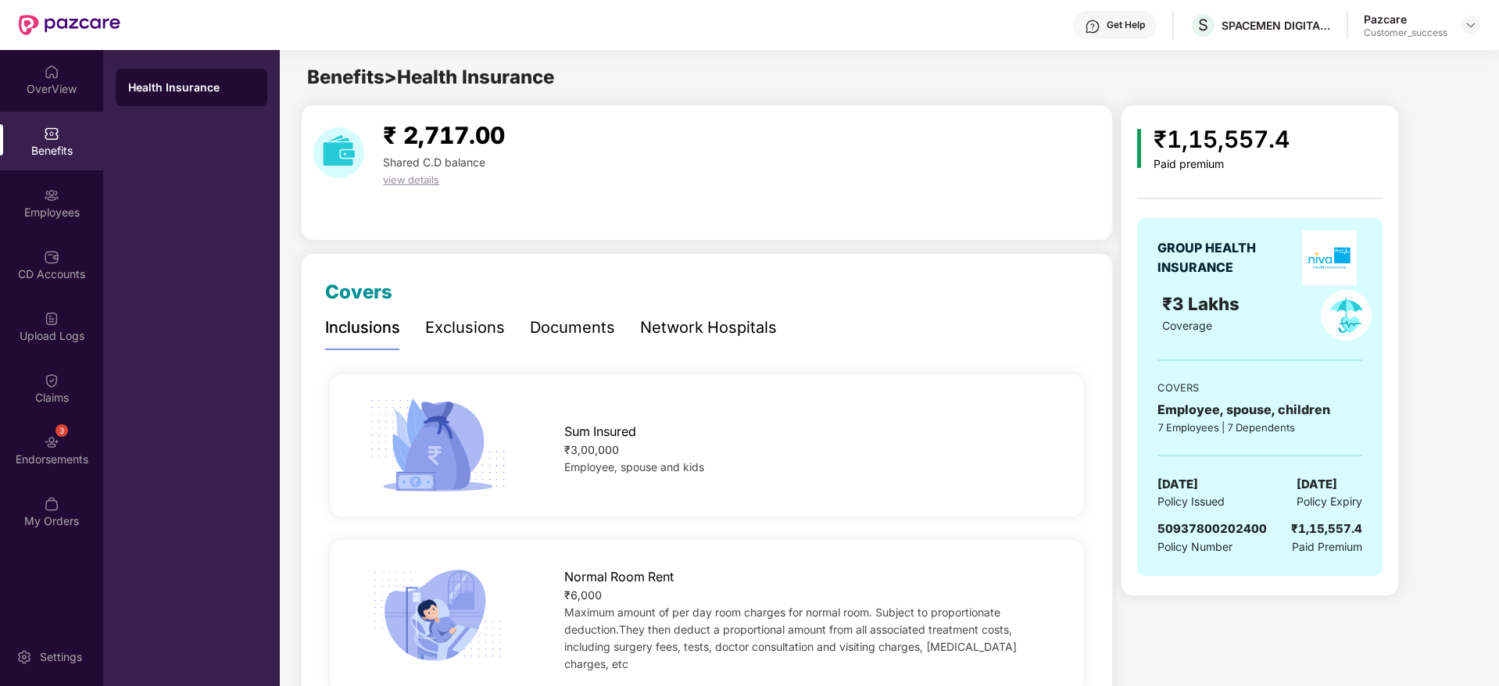
click at [522, 309] on div "Inclusions Exclusions Documents Network Hospitals" at bounding box center [551, 327] width 452 height 43
click at [553, 316] on div "Documents" at bounding box center [572, 328] width 85 height 24
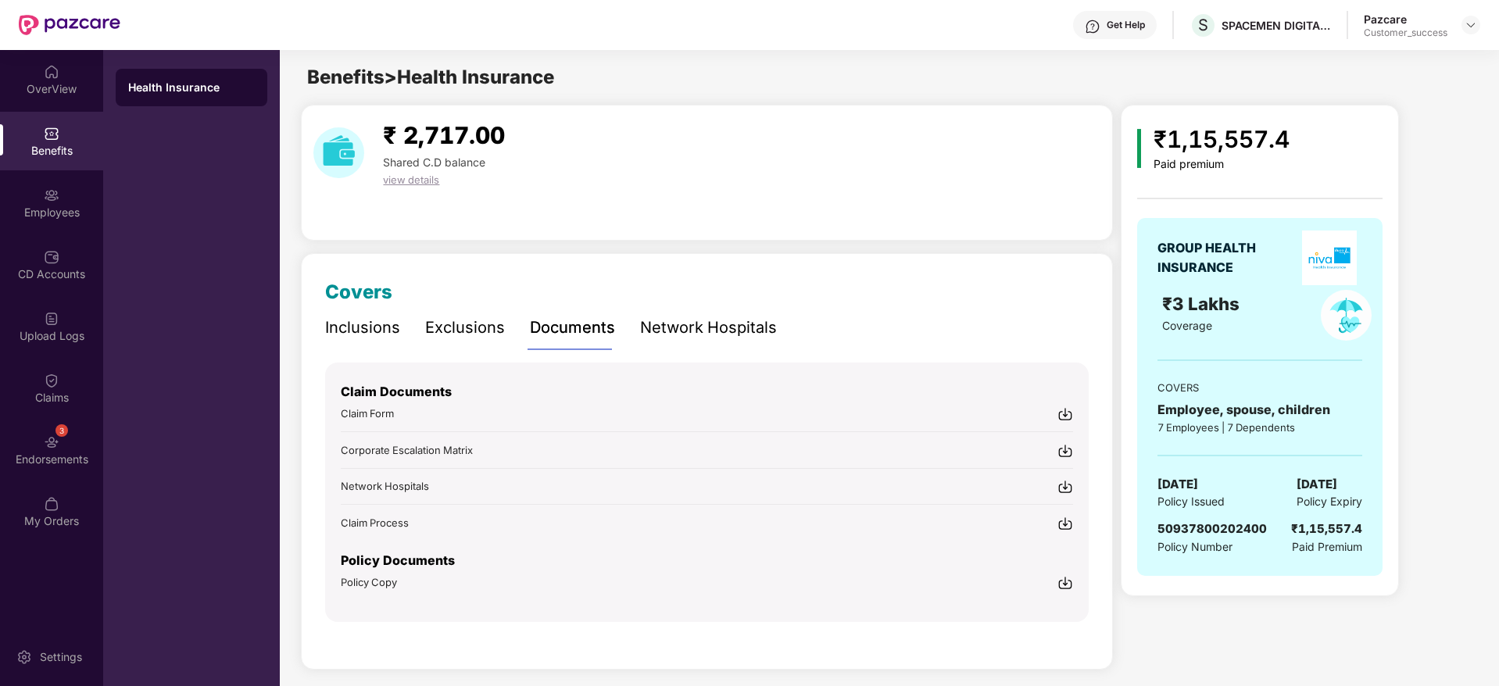
scroll to position [9, 0]
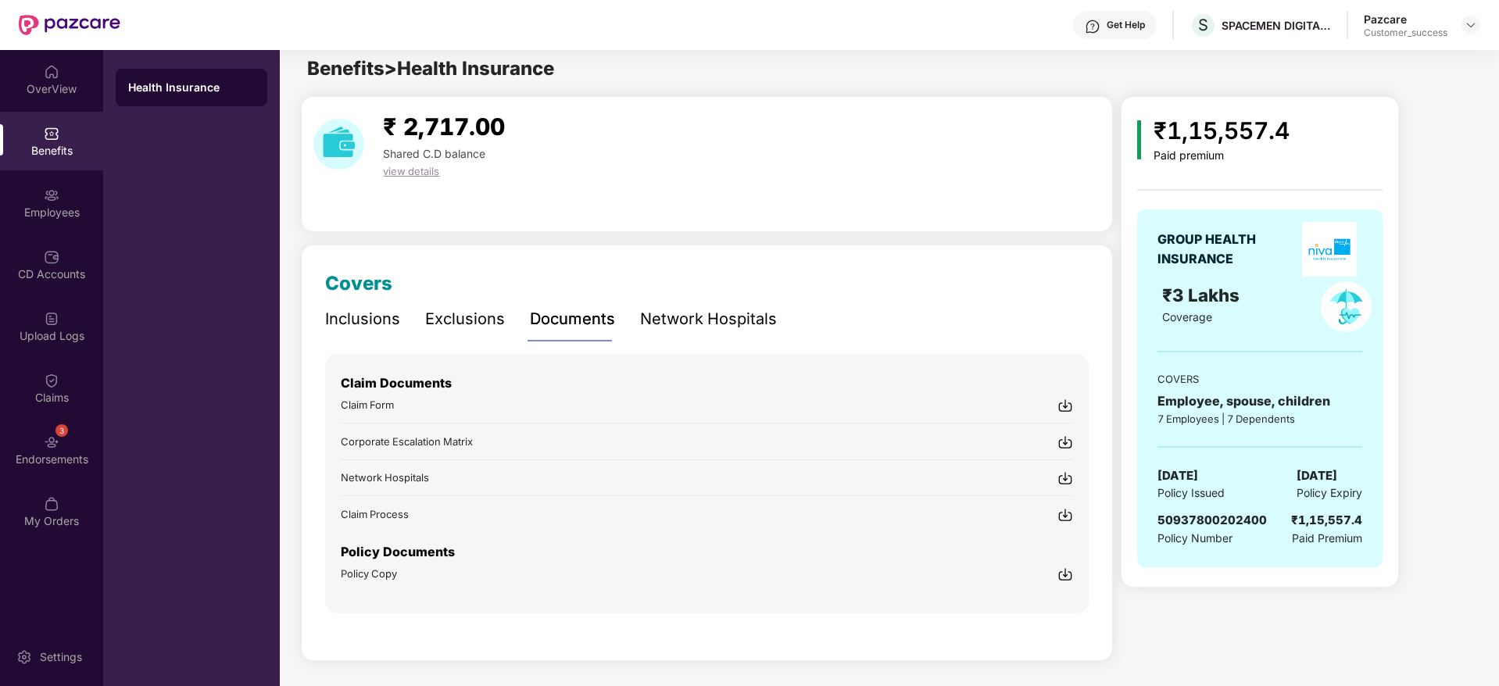
click at [1070, 576] on img at bounding box center [1065, 574] width 16 height 16
click at [1306, 31] on div "SPACEMEN DIGITAL PRIVATE LIMITED" at bounding box center [1275, 25] width 109 height 15
copy div "SPACEMEN DIGITAL PRIVATE LIMITED"
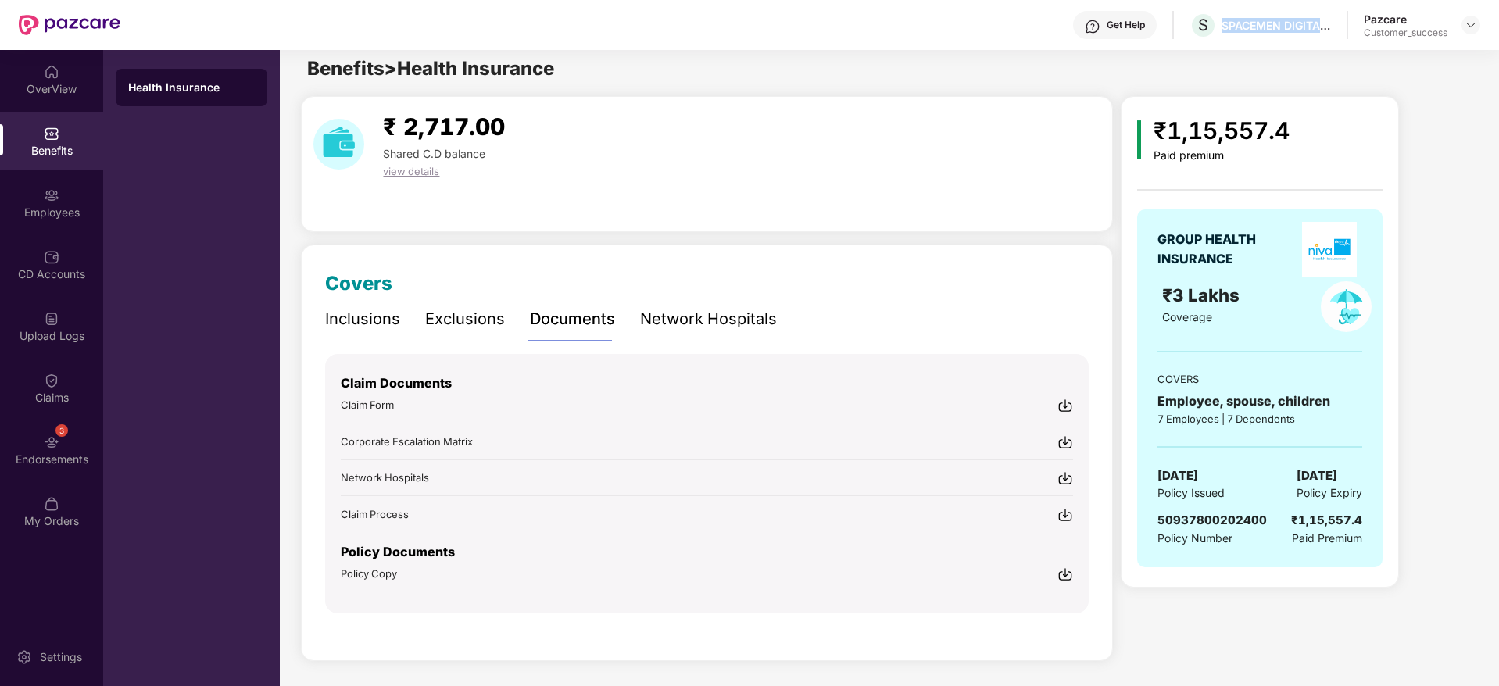
copy div "SPACEMEN DIGITAL PRIVATE LIMITED"
